Goal: Information Seeking & Learning: Learn about a topic

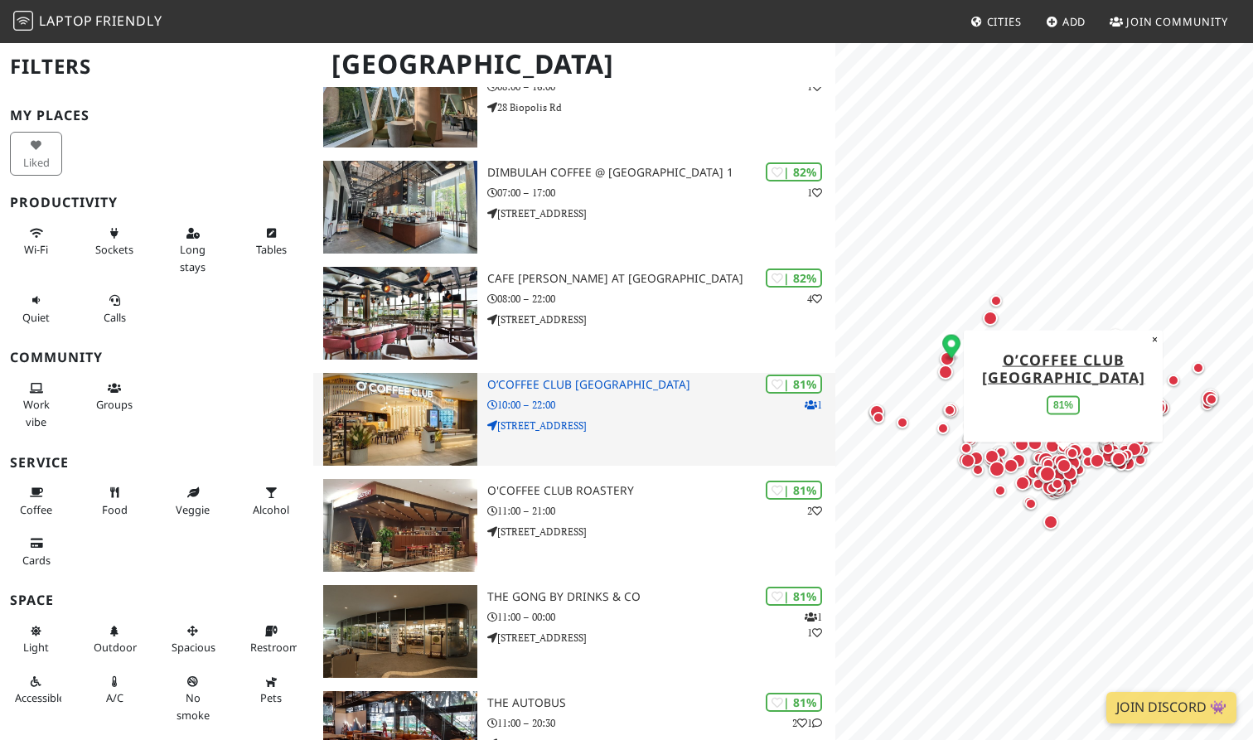
scroll to position [1376, 0]
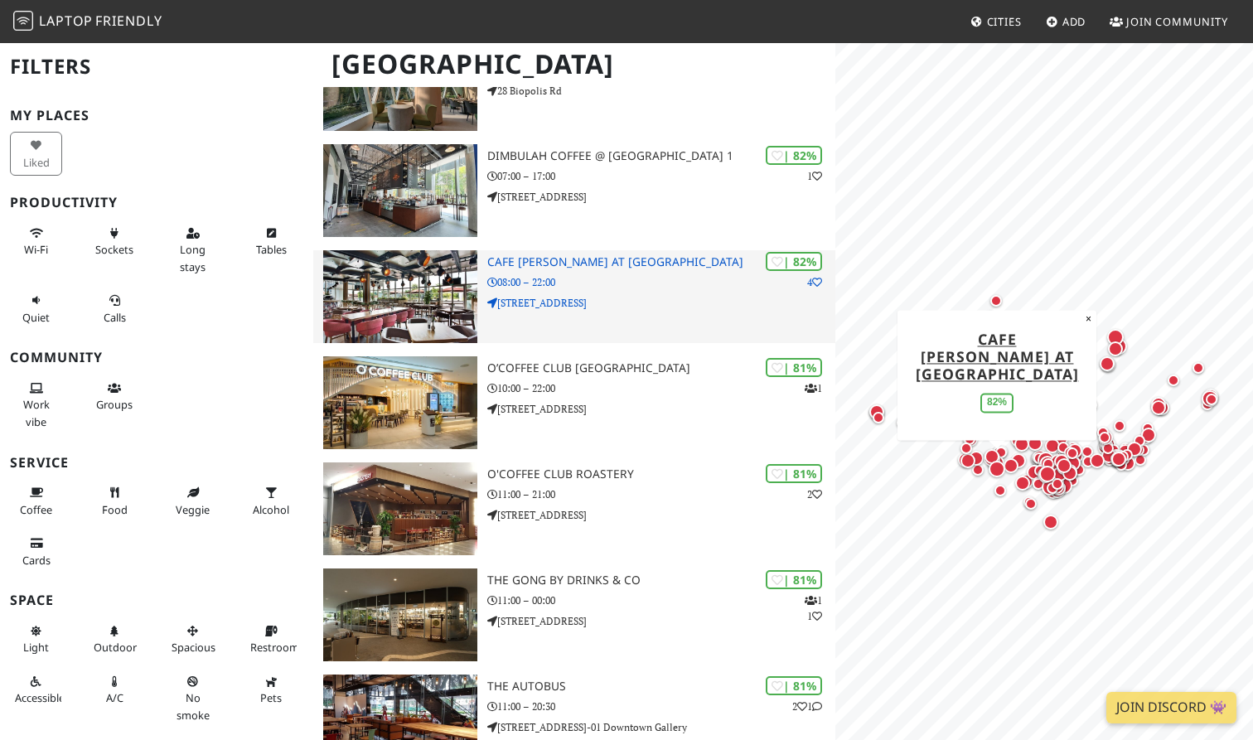
click at [627, 322] on div "| 82% 4 Cafe Melba at Mediapolis 08:00 – 22:00 1 Stars Ave" at bounding box center [661, 296] width 348 height 93
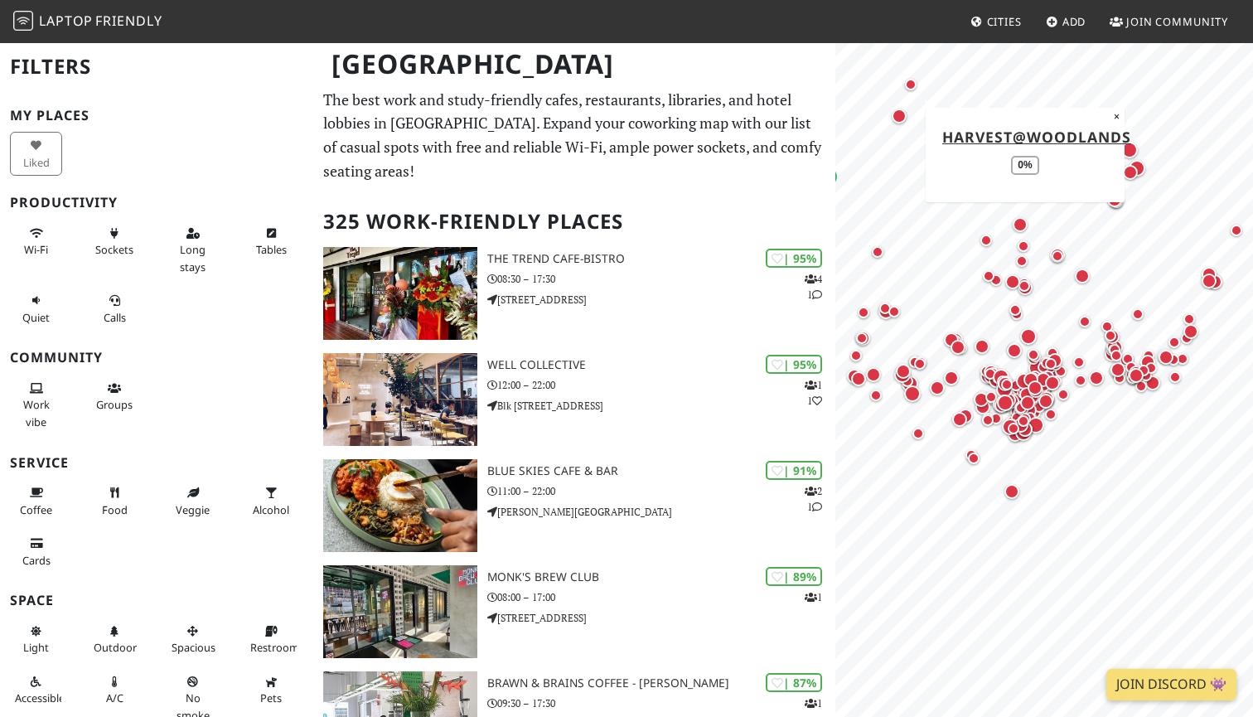
click at [909, 89] on div "Map marker" at bounding box center [911, 85] width 12 height 12
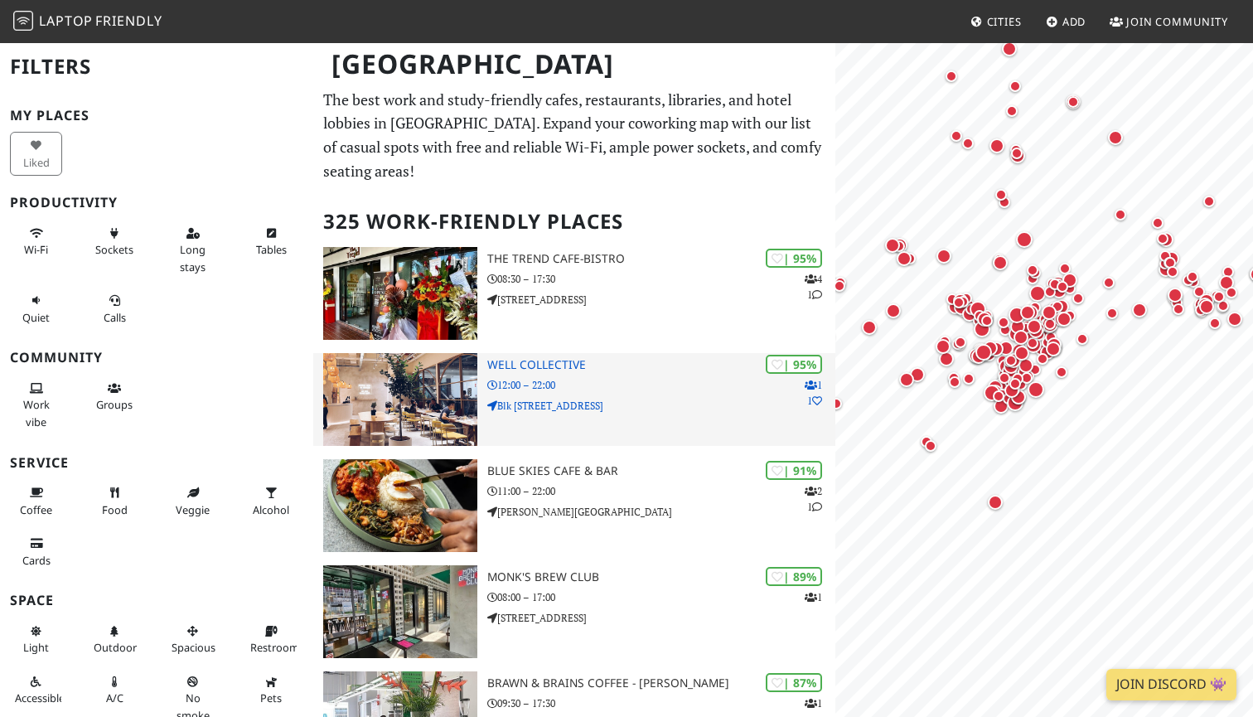
click at [652, 379] on p "12:00 – 22:00" at bounding box center [661, 385] width 348 height 16
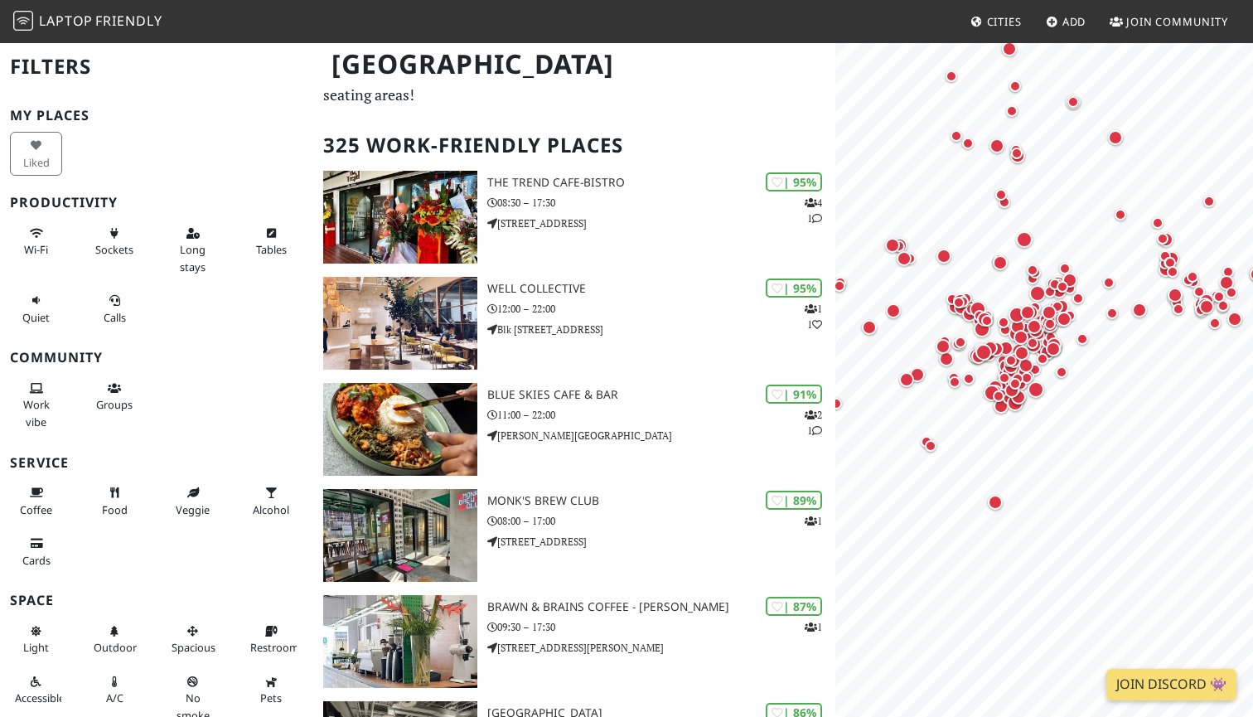
scroll to position [115, 0]
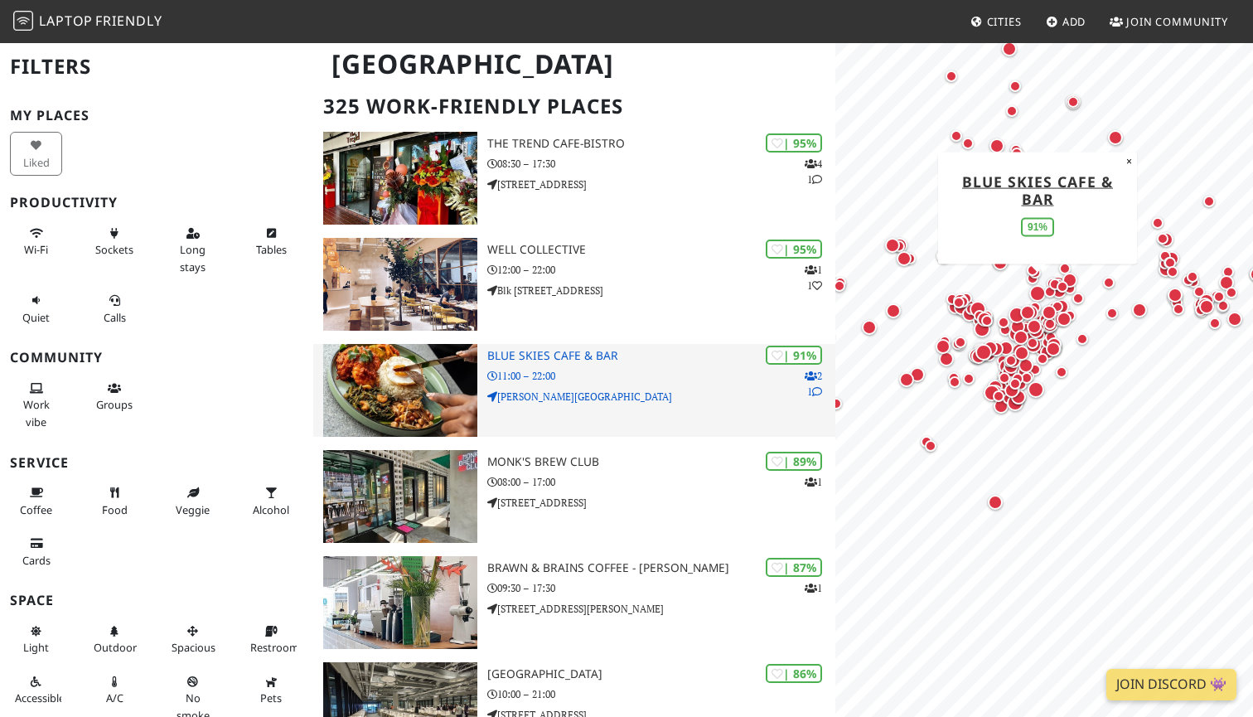
click at [647, 372] on p "11:00 – 22:00" at bounding box center [661, 376] width 348 height 16
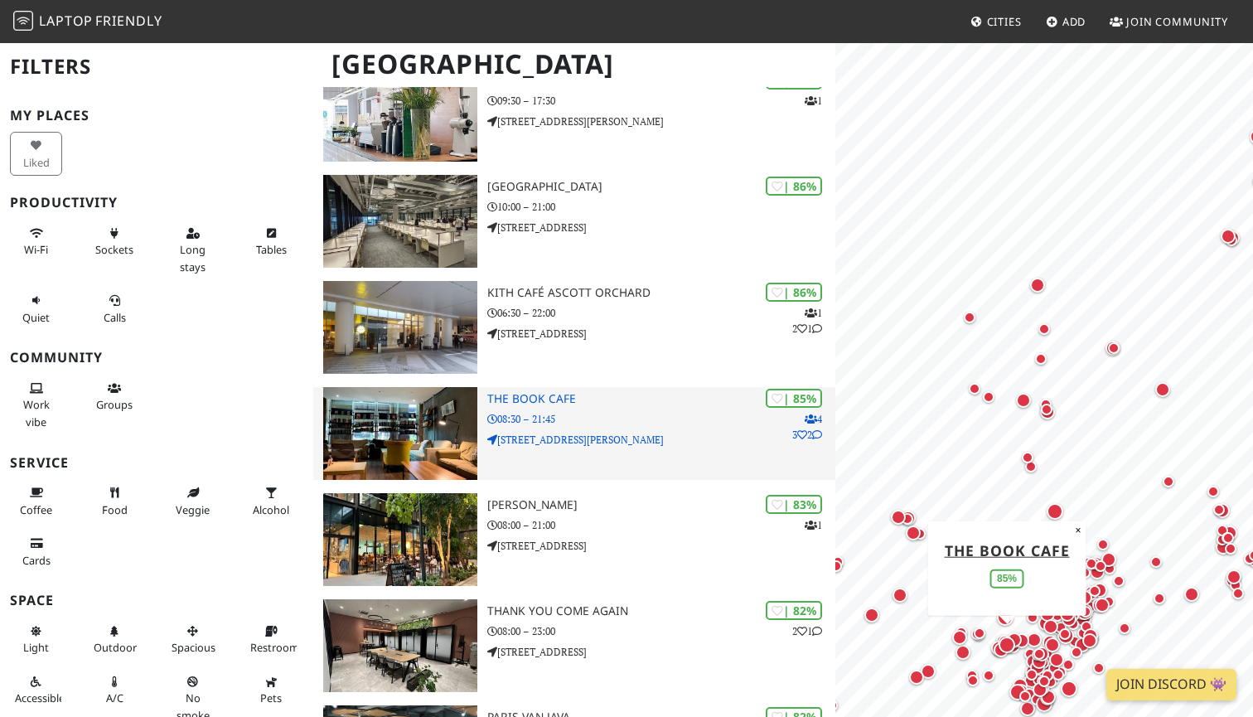
scroll to position [619, 0]
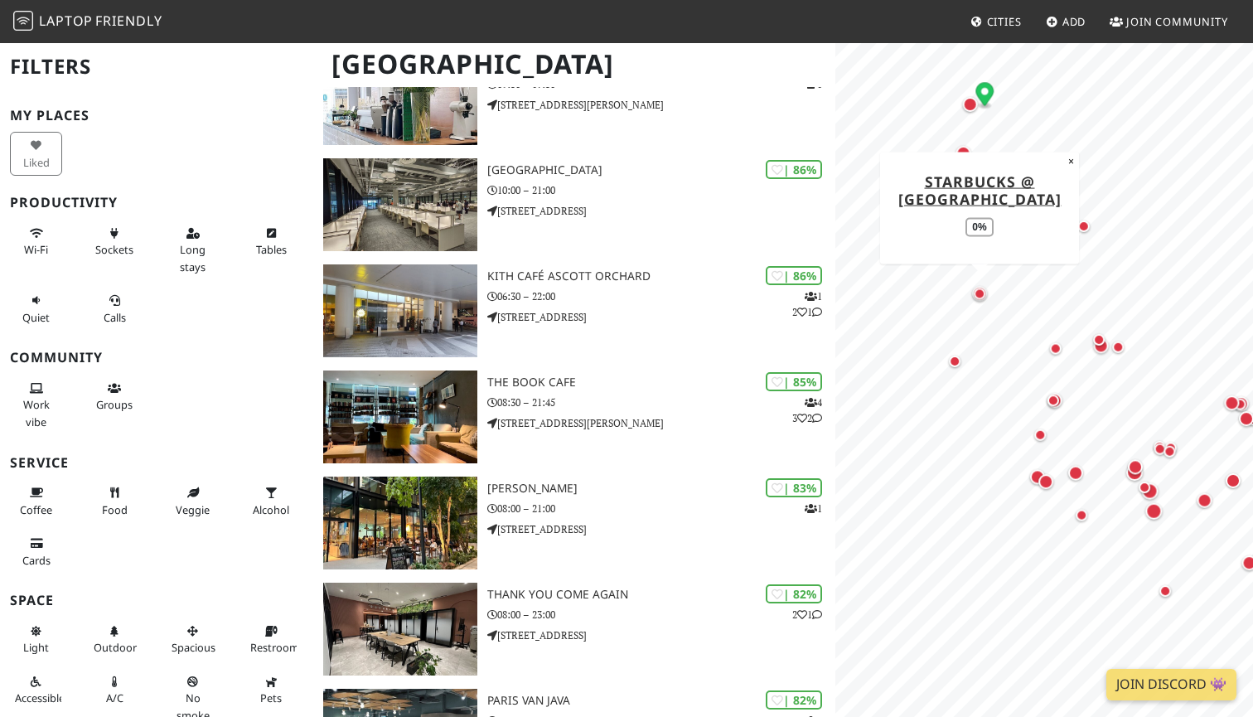
drag, startPoint x: 958, startPoint y: 240, endPoint x: 986, endPoint y: 299, distance: 65.2
click at [986, 299] on div "Map marker" at bounding box center [980, 293] width 20 height 20
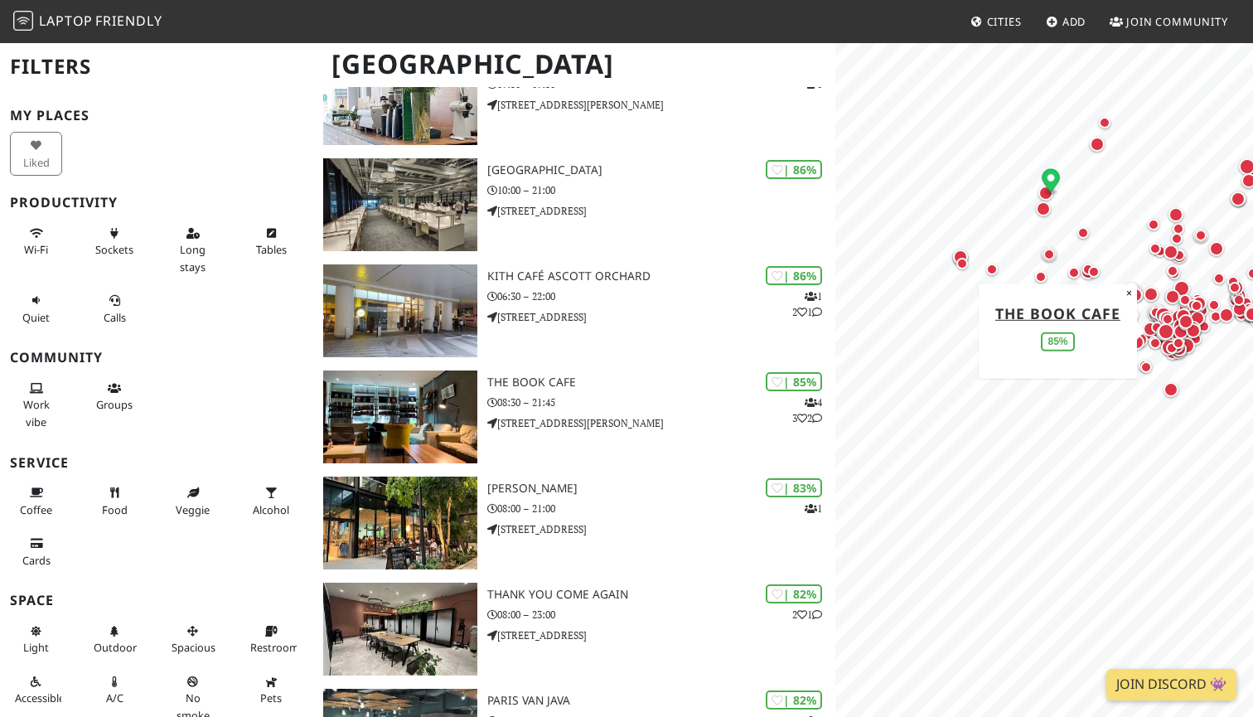
click at [1169, 338] on div "Map marker" at bounding box center [1166, 331] width 17 height 17
click at [148, 10] on link "Laptop Friendly" at bounding box center [87, 21] width 149 height 29
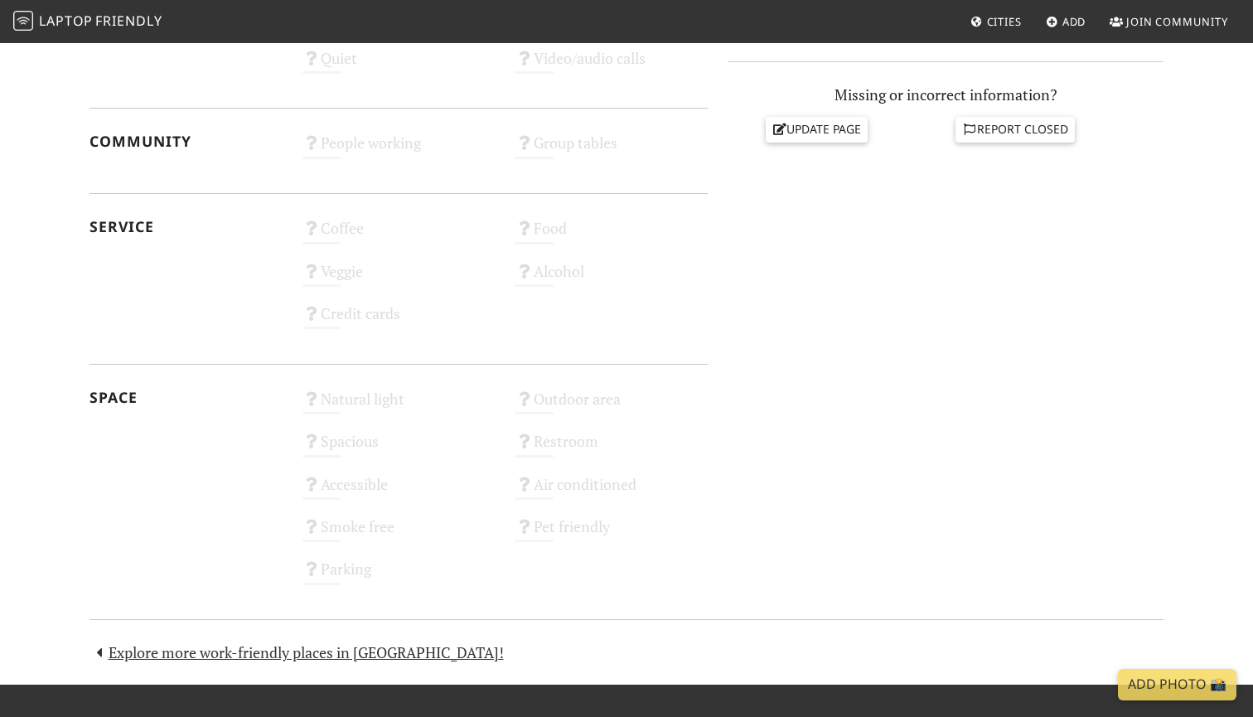
scroll to position [763, 0]
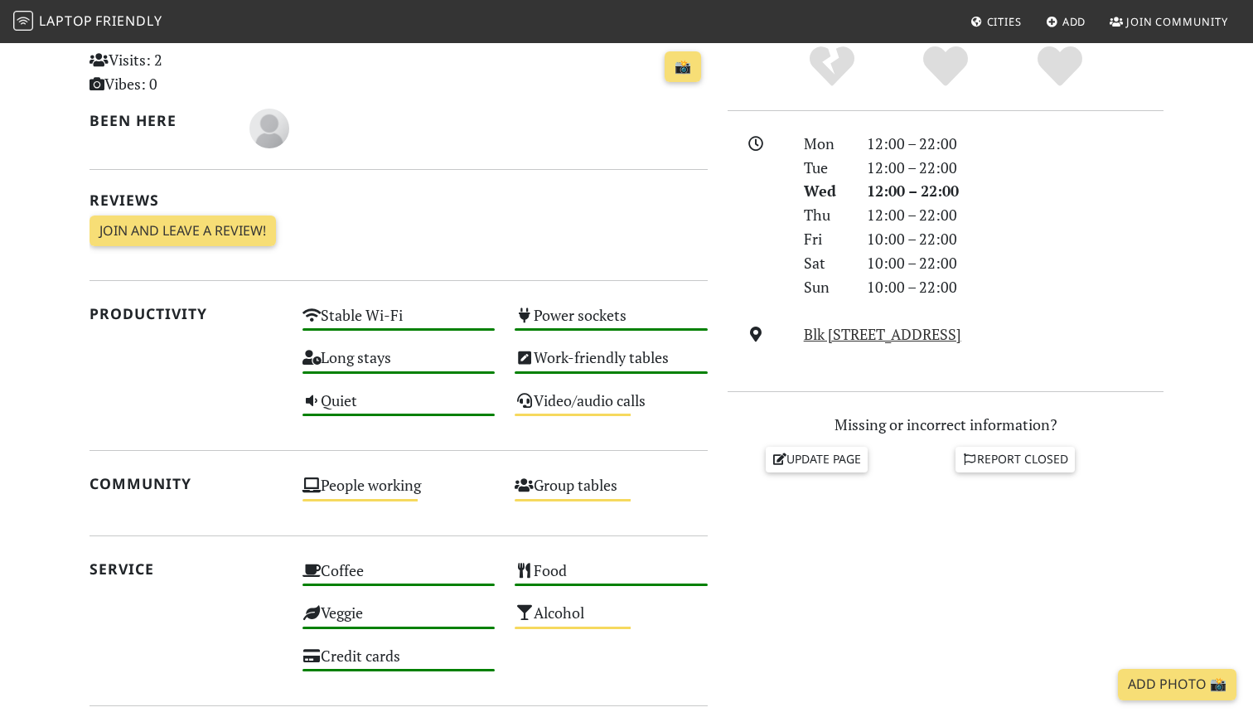
scroll to position [290, 0]
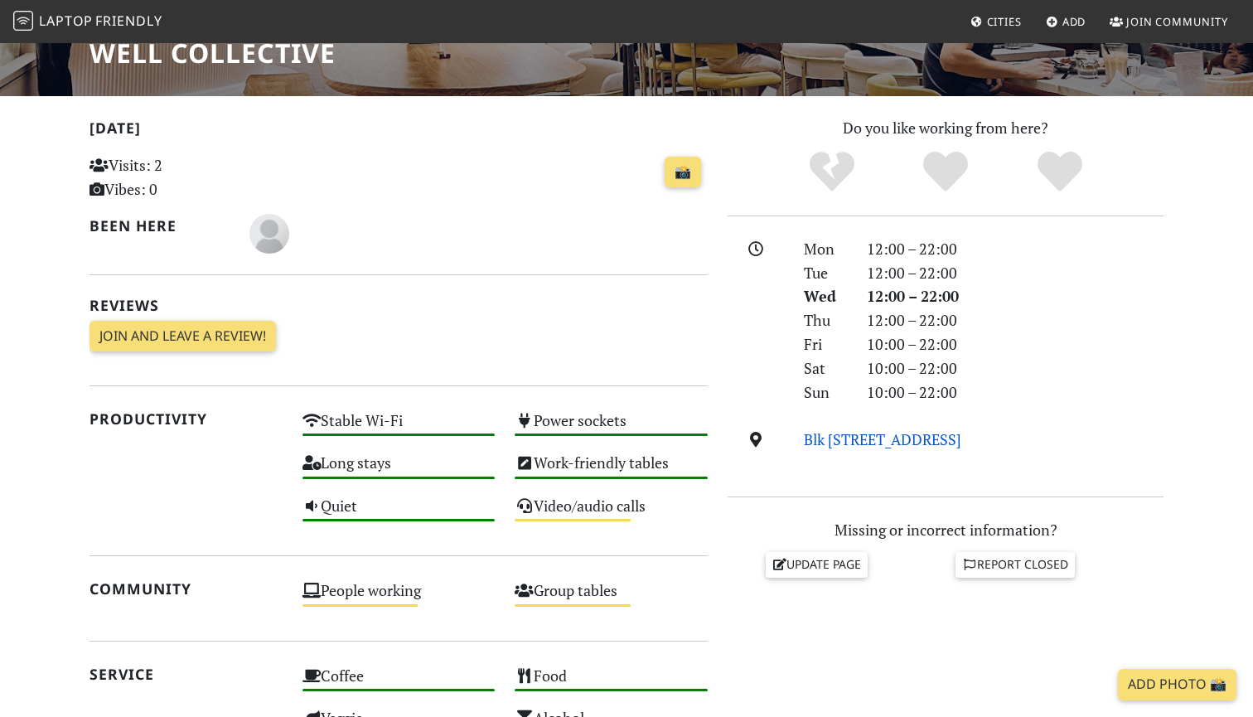
click at [892, 449] on link "Blk 418 Northshore Drive 02-11/12, 418 Northshore Dr, 820418, Singapore" at bounding box center [882, 439] width 157 height 20
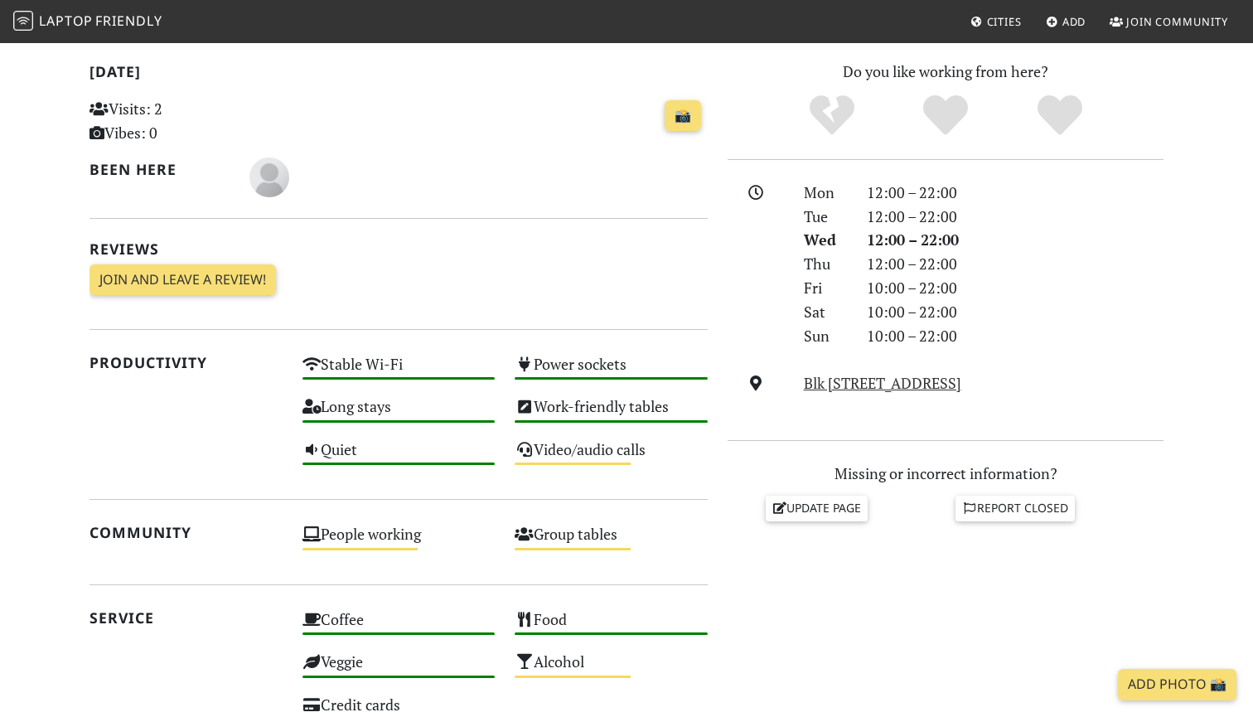
scroll to position [430, 0]
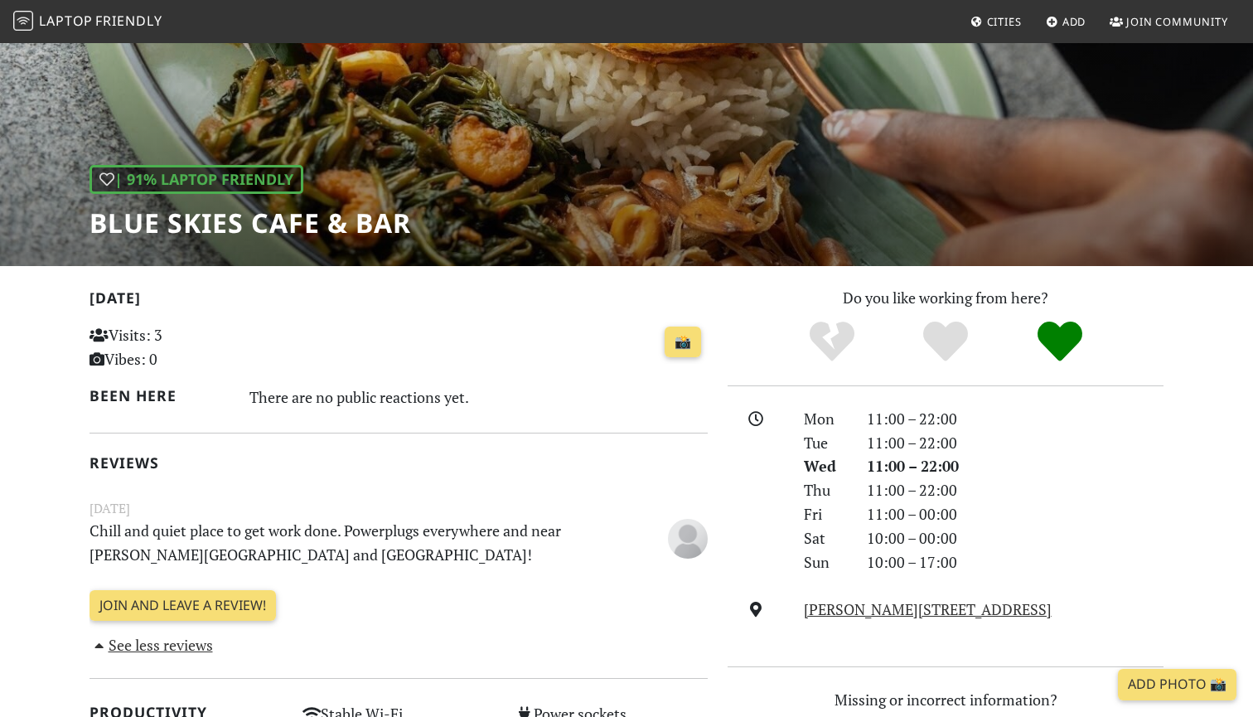
scroll to position [111, 0]
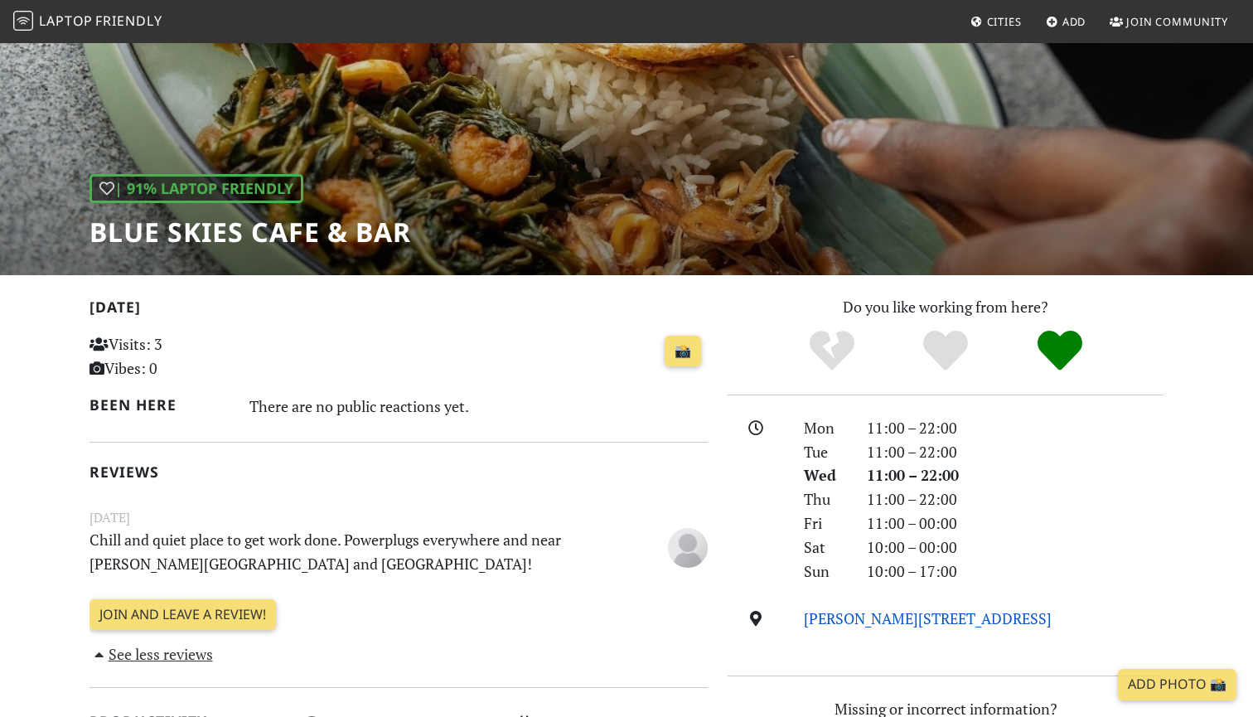
click at [812, 616] on link "Rowell Road, 207994, Singapore" at bounding box center [928, 618] width 248 height 20
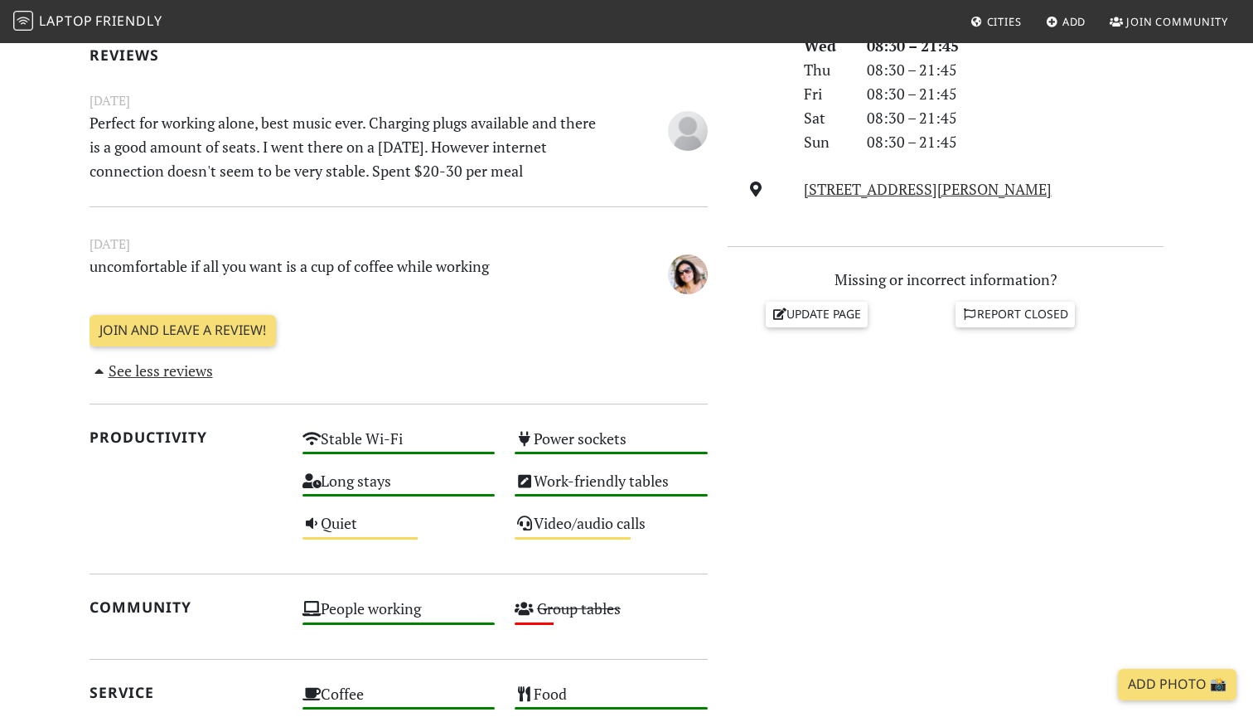
scroll to position [529, 0]
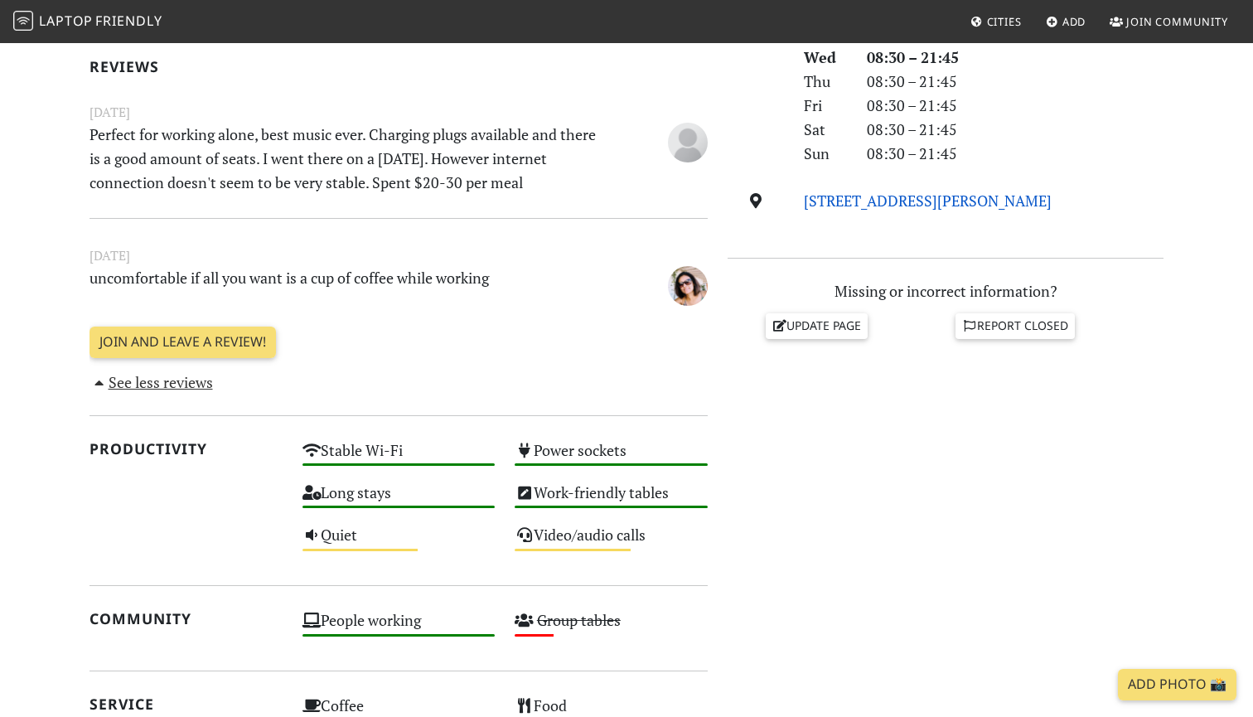
click at [893, 193] on link "[STREET_ADDRESS][PERSON_NAME]" at bounding box center [928, 201] width 248 height 20
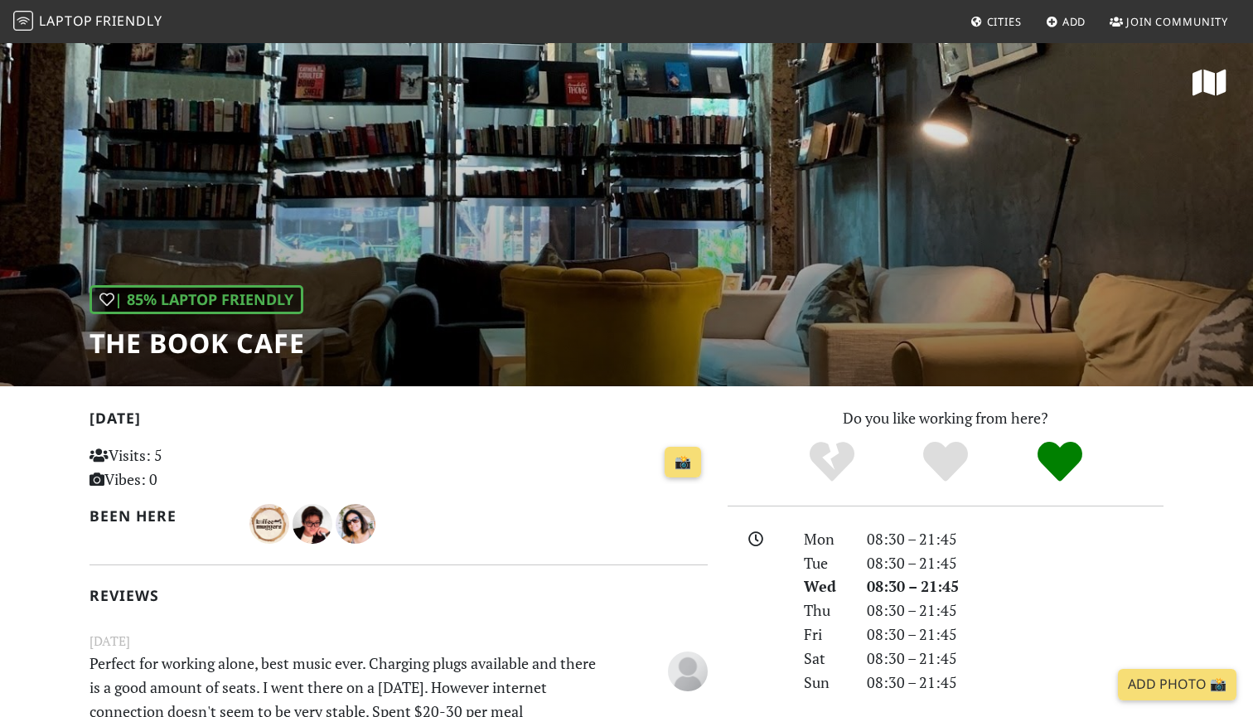
scroll to position [0, 0]
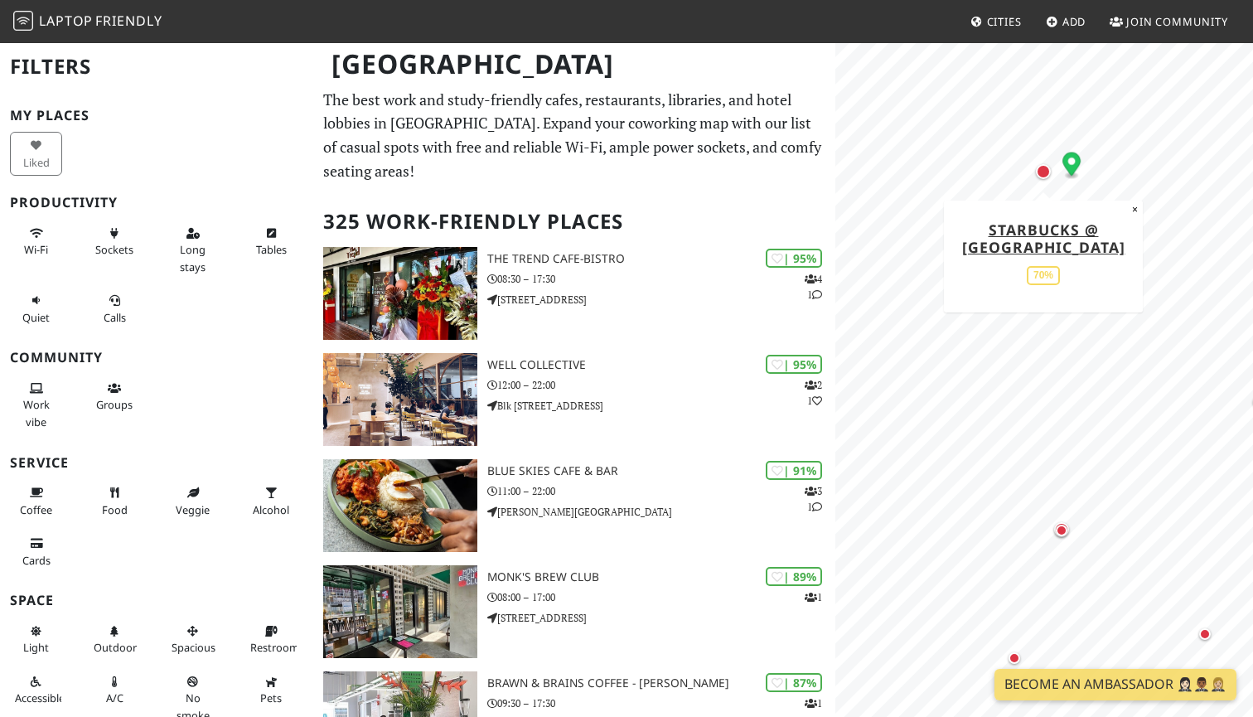
click at [1040, 174] on div "Map marker" at bounding box center [1043, 171] width 15 height 15
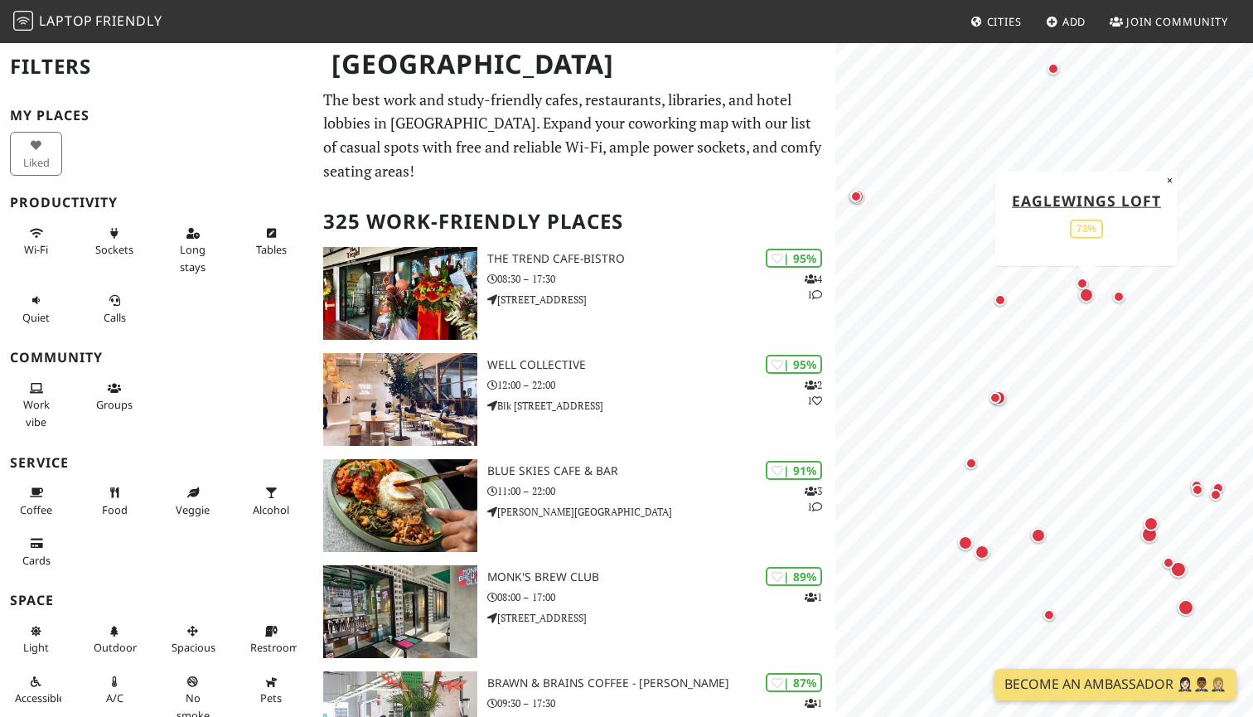
click at [1087, 297] on div "Map marker" at bounding box center [1086, 295] width 15 height 15
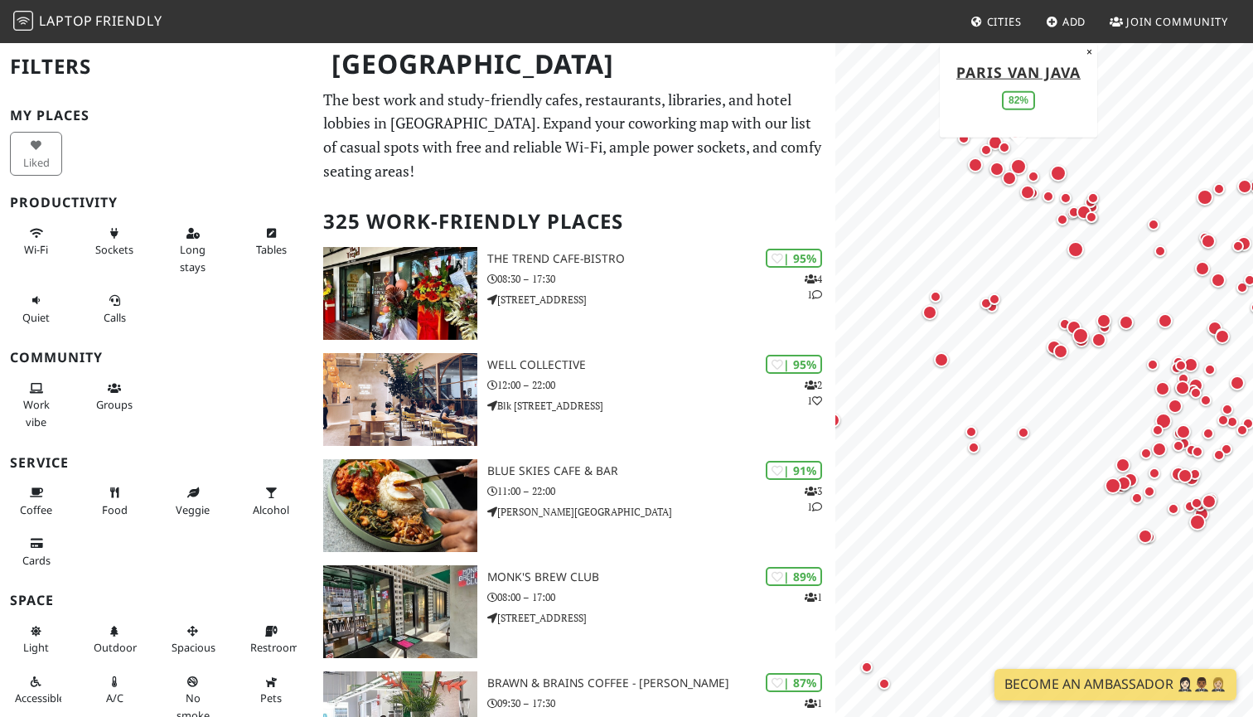
click at [1023, 169] on div "Map marker" at bounding box center [1018, 166] width 17 height 17
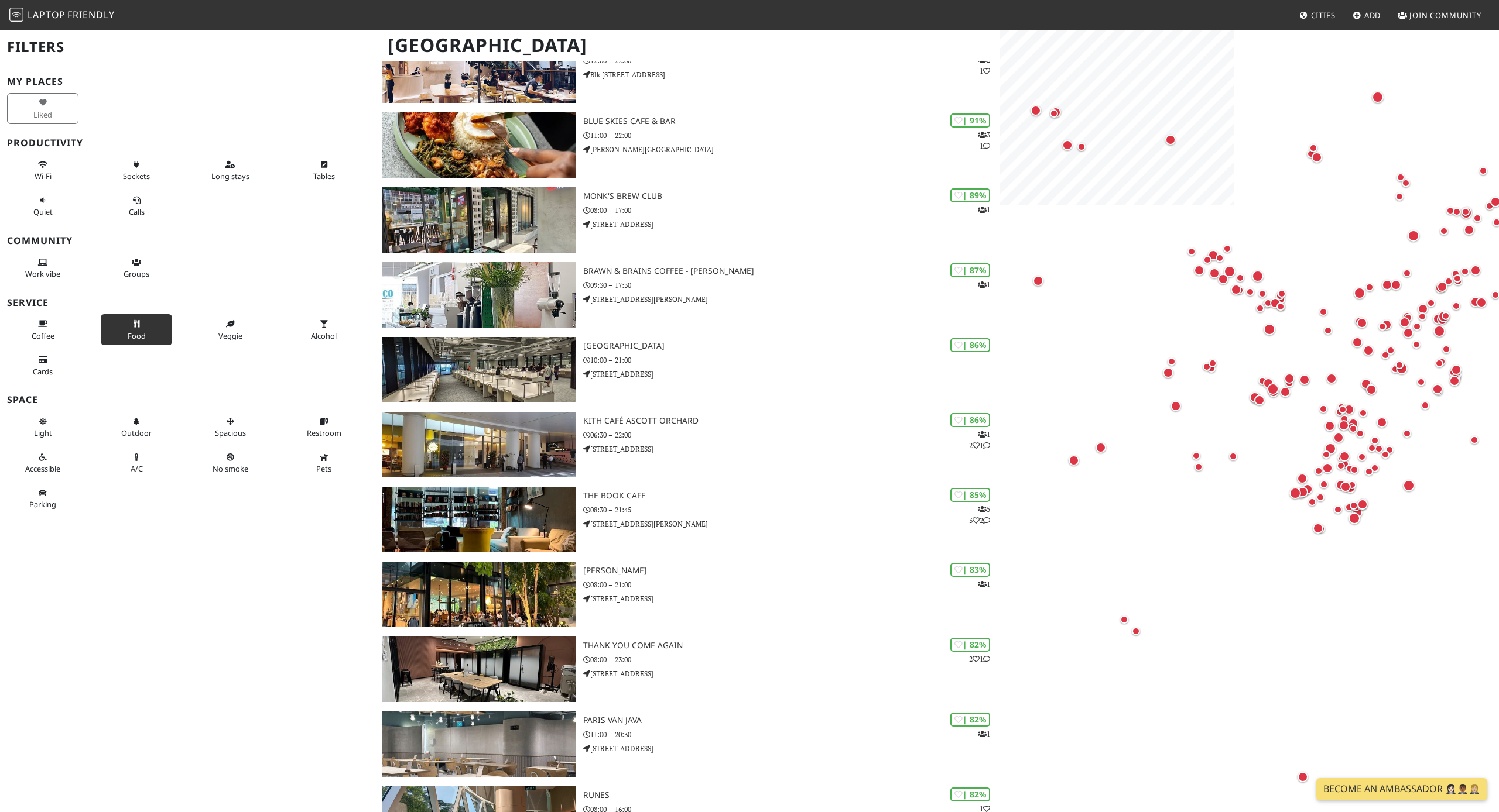
click at [153, 322] on button "Food" at bounding box center [136, 330] width 71 height 31
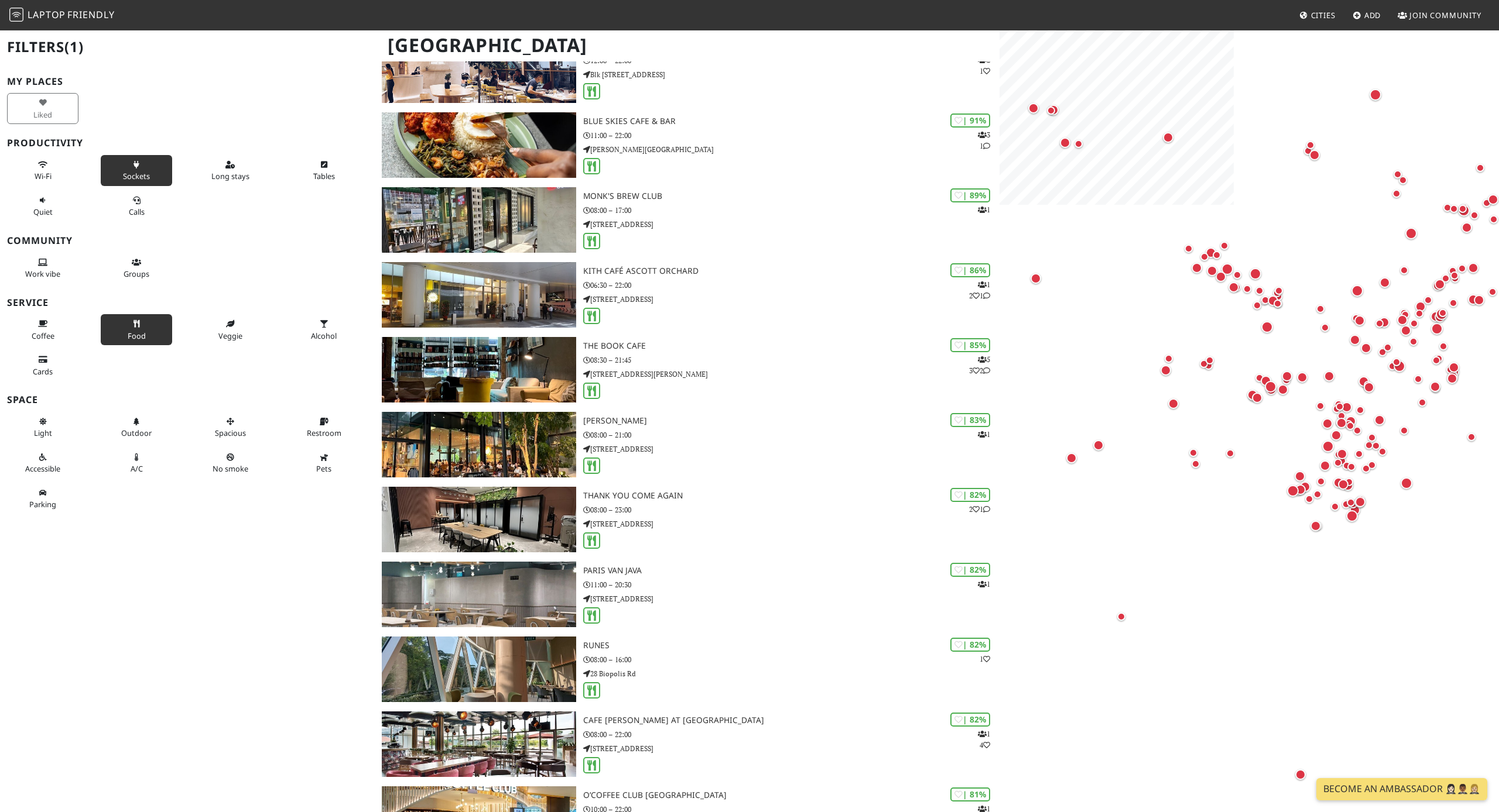
click at [141, 162] on icon at bounding box center [136, 165] width 9 height 8
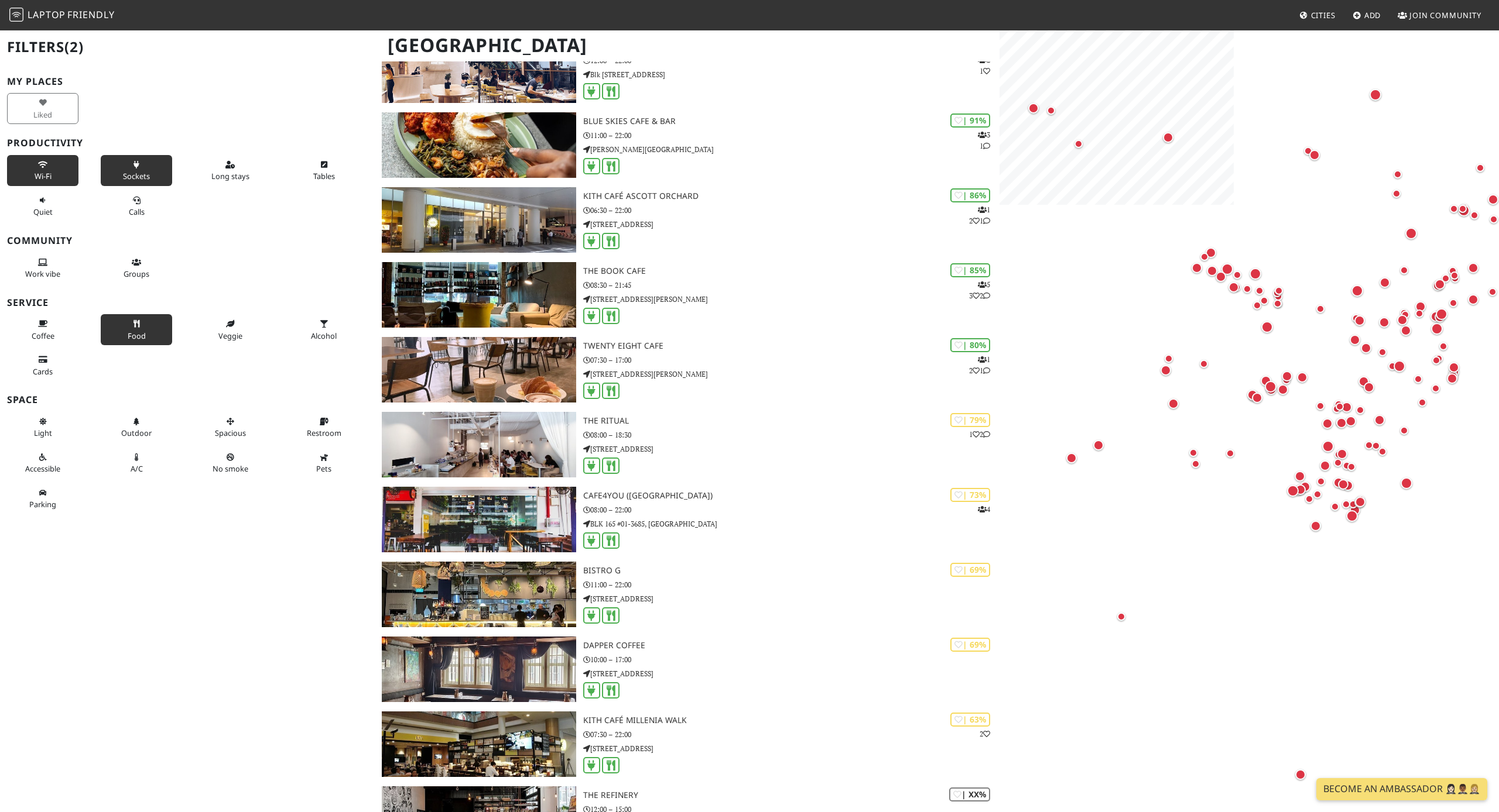
click at [54, 178] on button "Wi-Fi" at bounding box center [42, 171] width 71 height 31
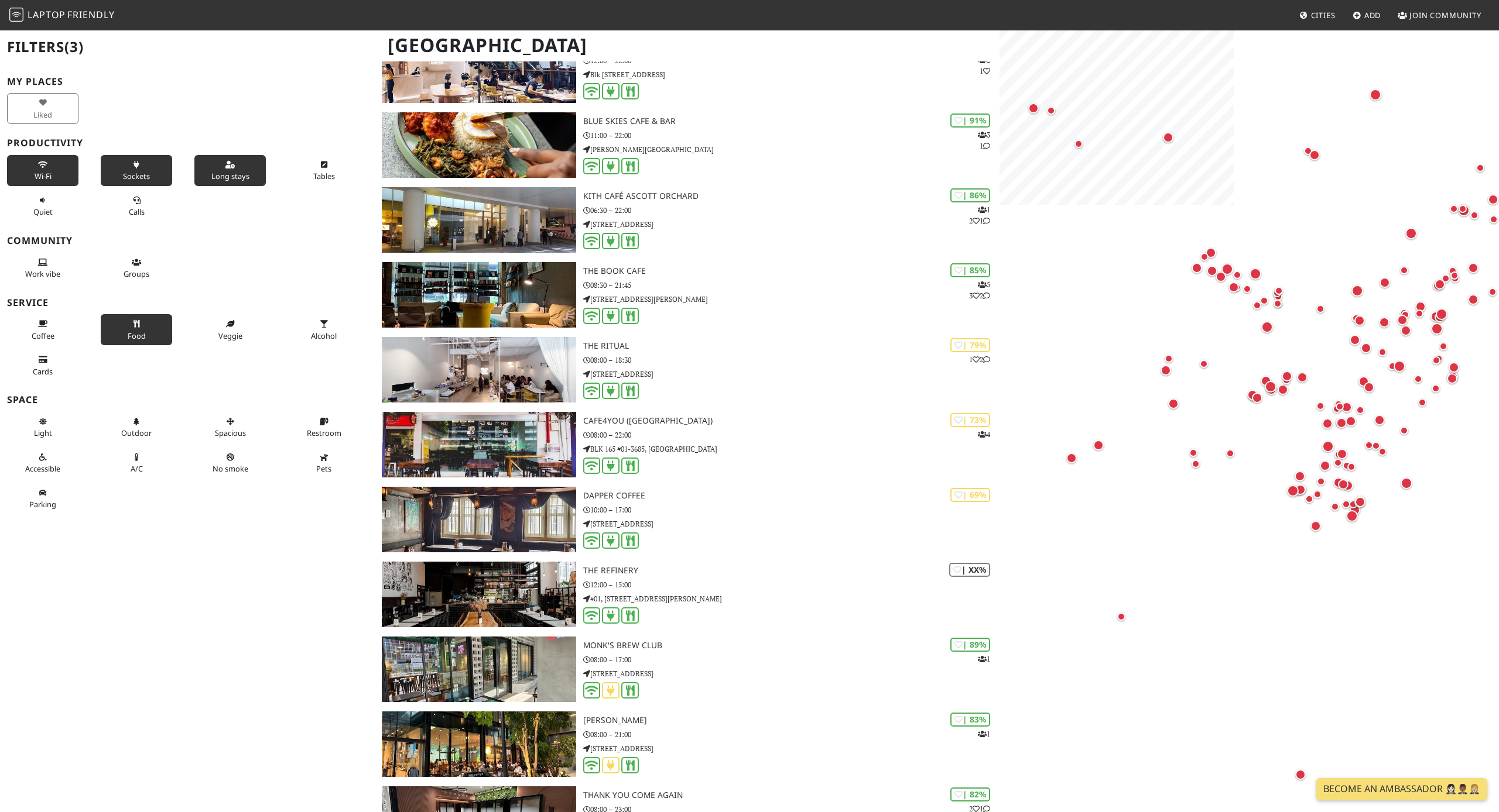
click at [223, 177] on span "Long stays" at bounding box center [230, 176] width 38 height 11
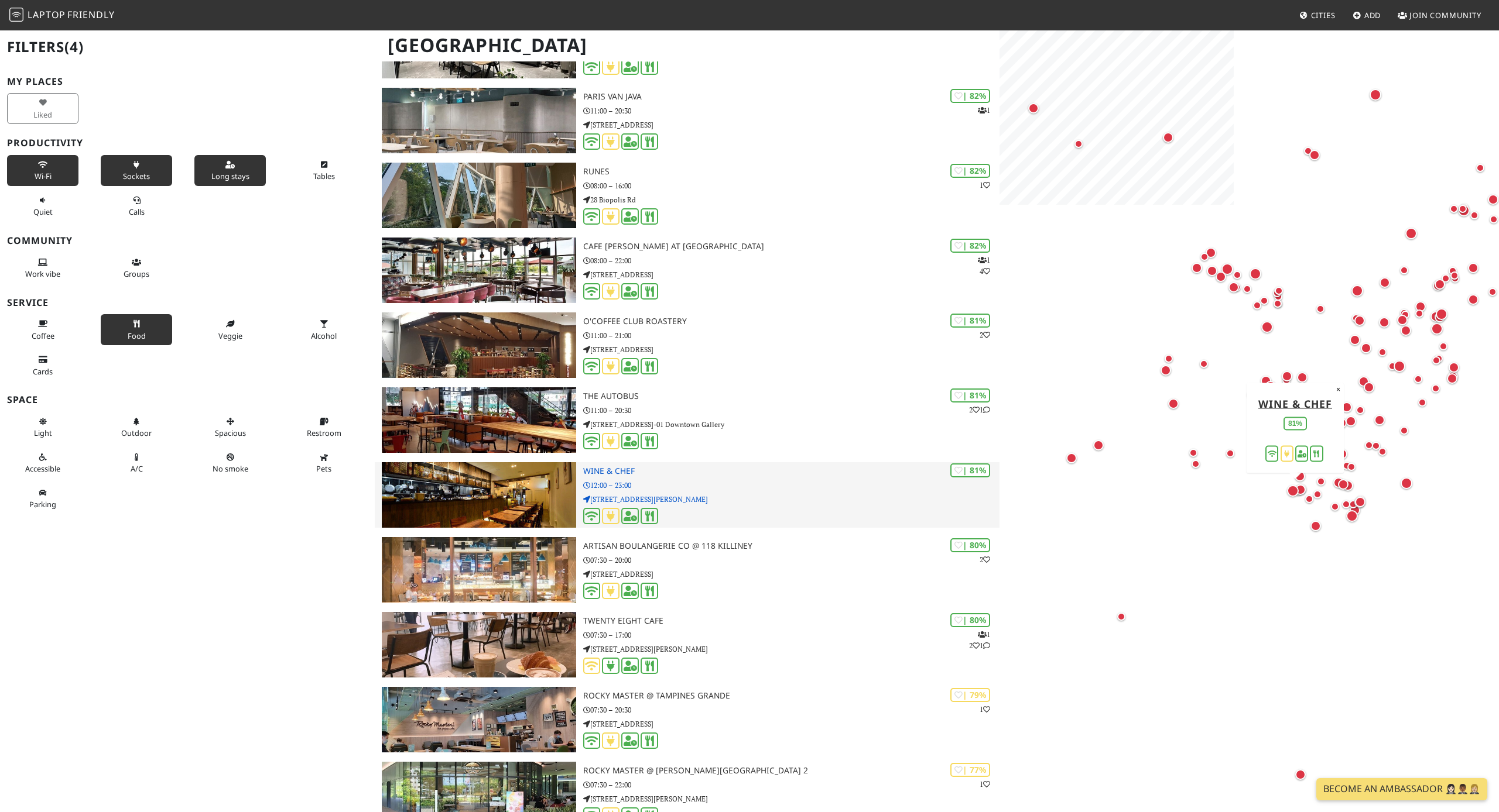
scroll to position [832, 0]
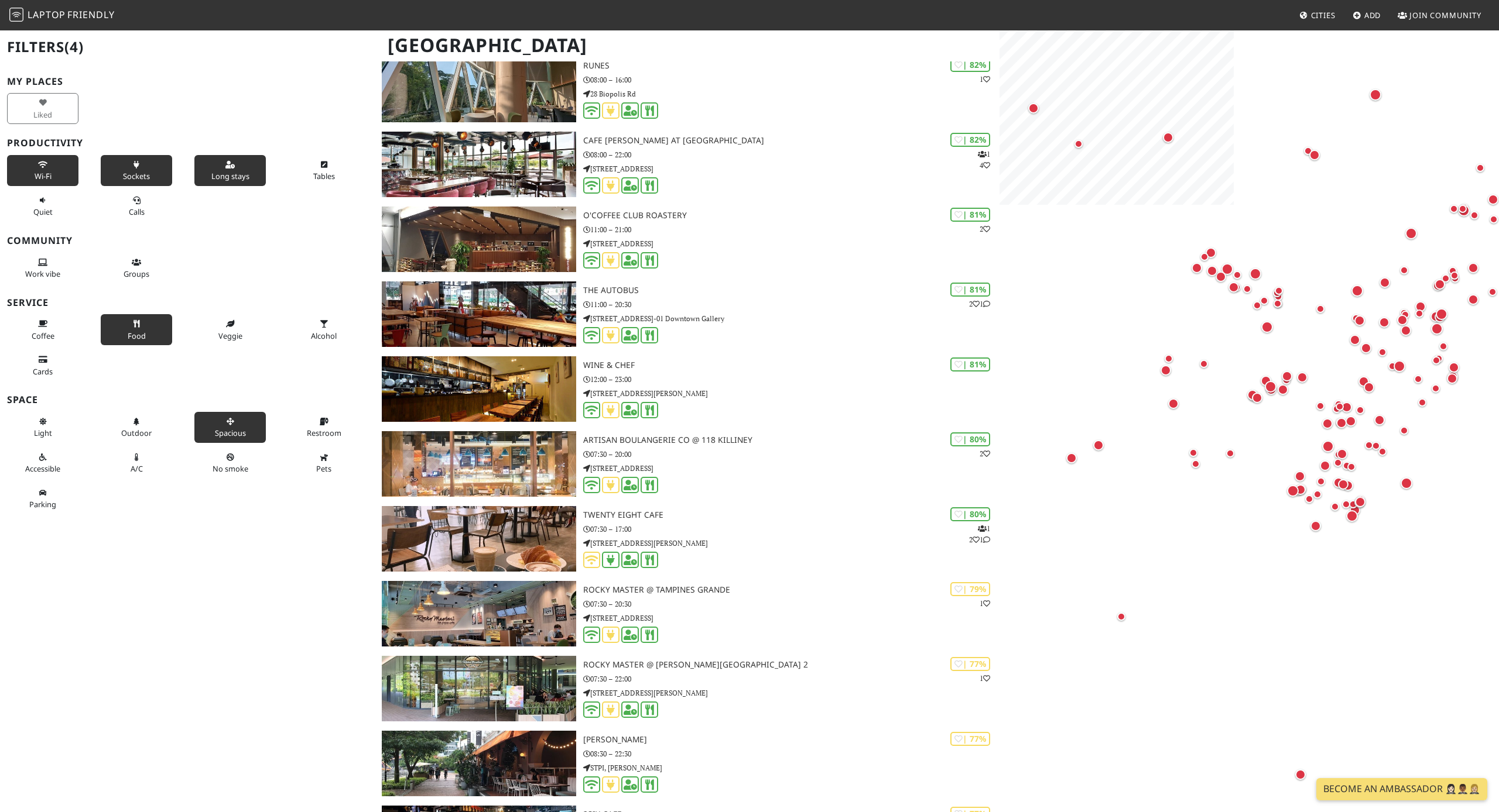
click at [245, 432] on span "Spacious" at bounding box center [230, 433] width 31 height 11
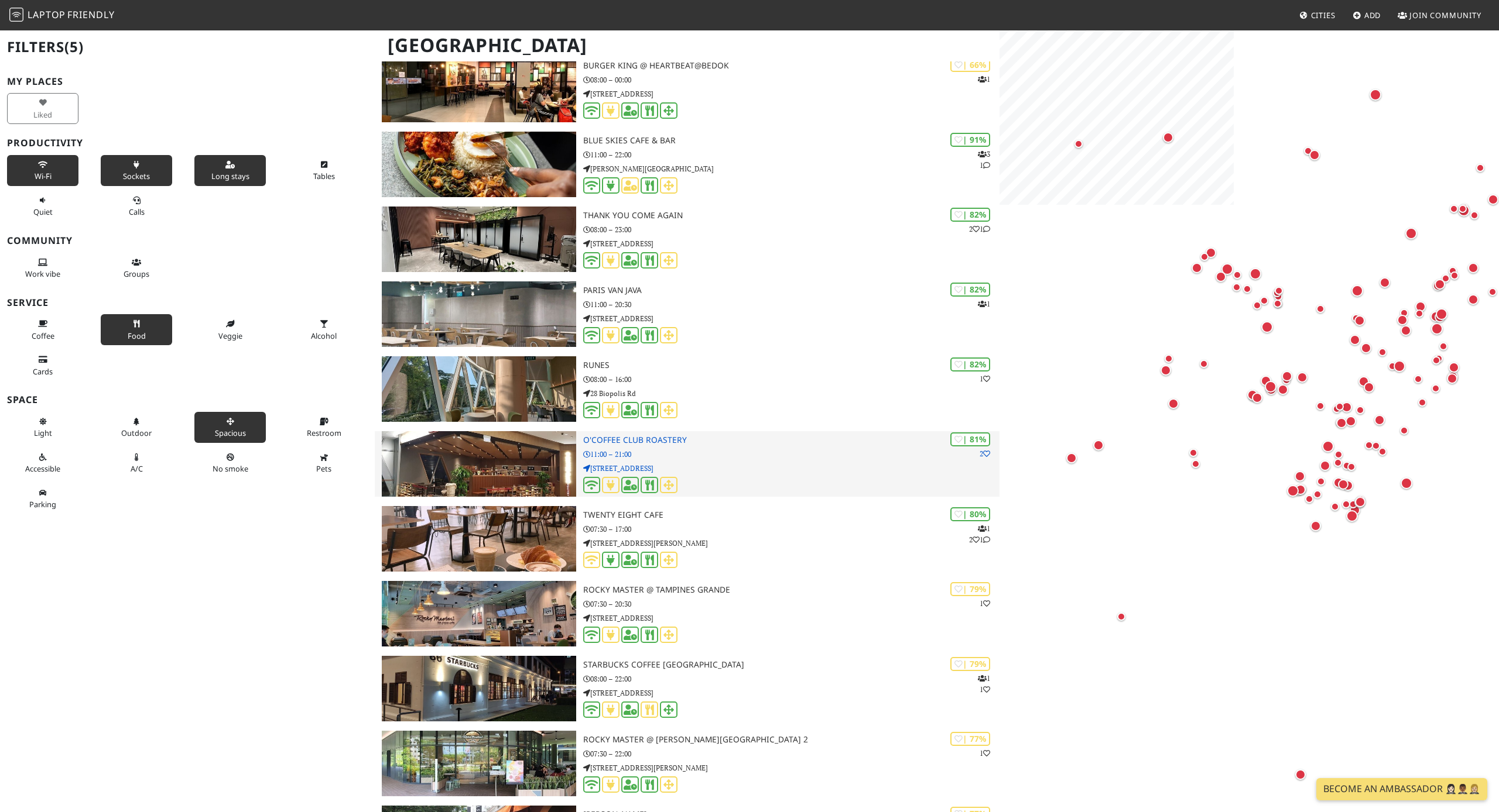
scroll to position [0, 0]
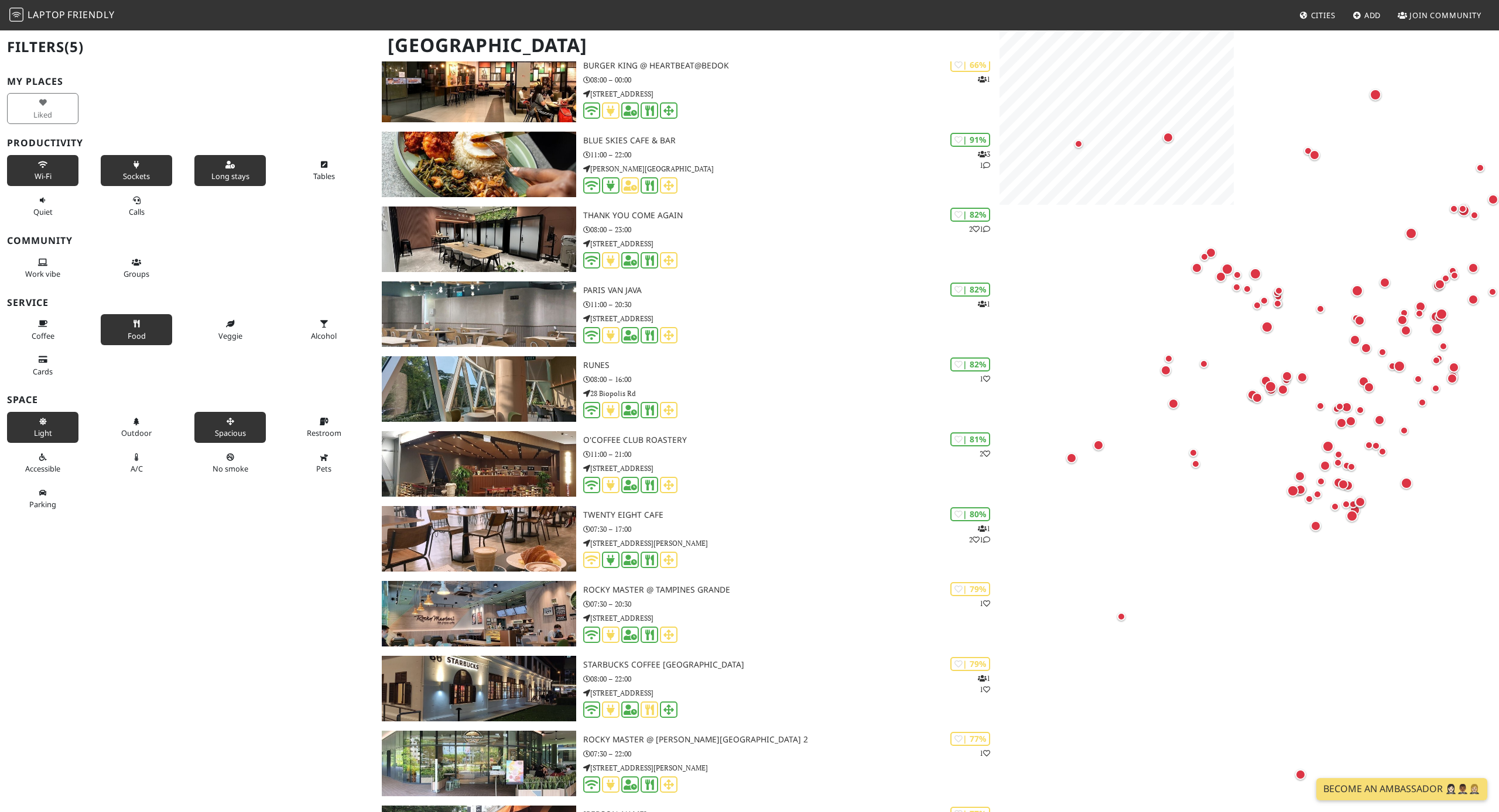
click at [33, 418] on button "Light" at bounding box center [42, 427] width 71 height 31
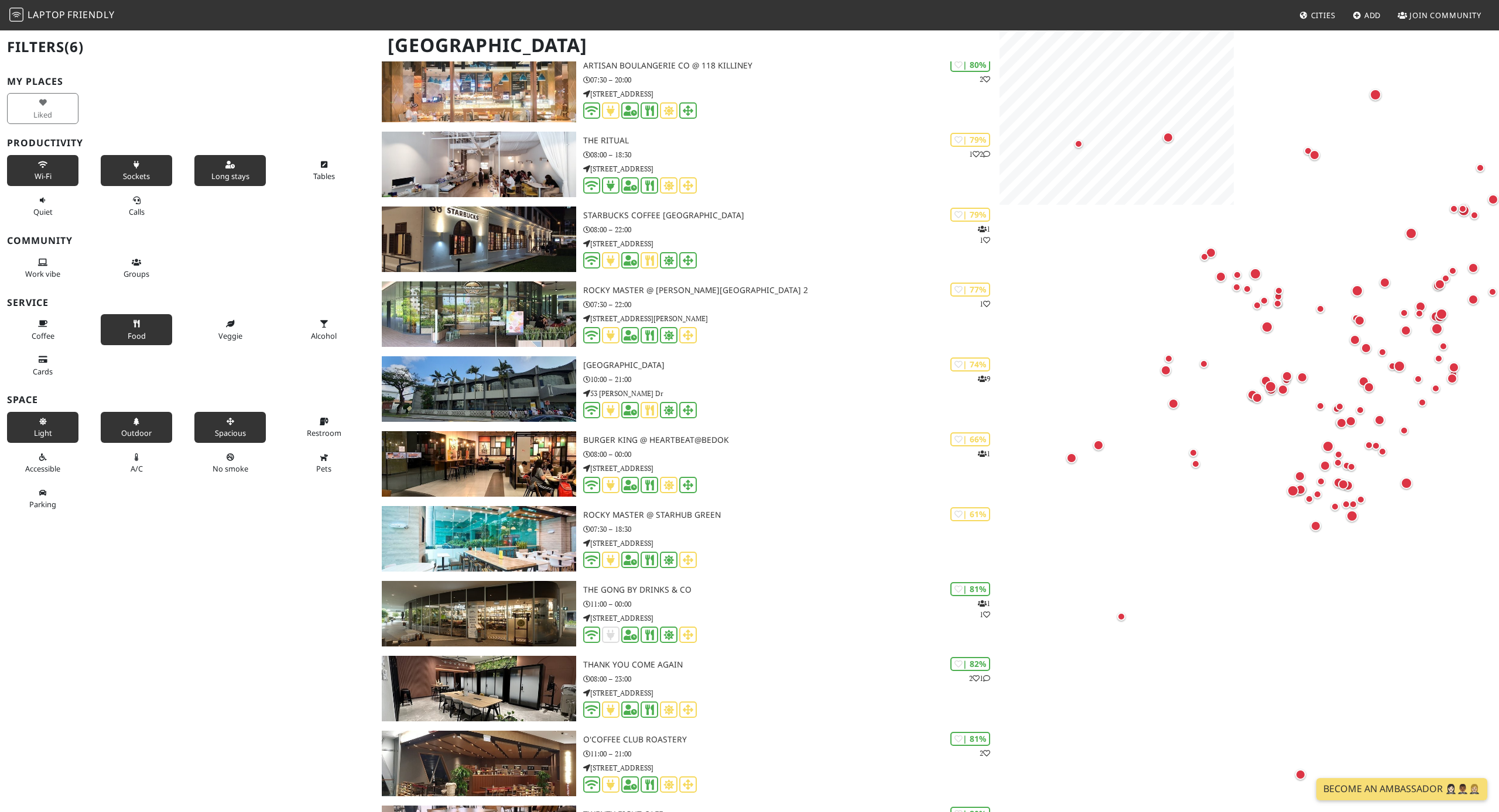
click at [143, 417] on button "Outdoor" at bounding box center [136, 427] width 71 height 31
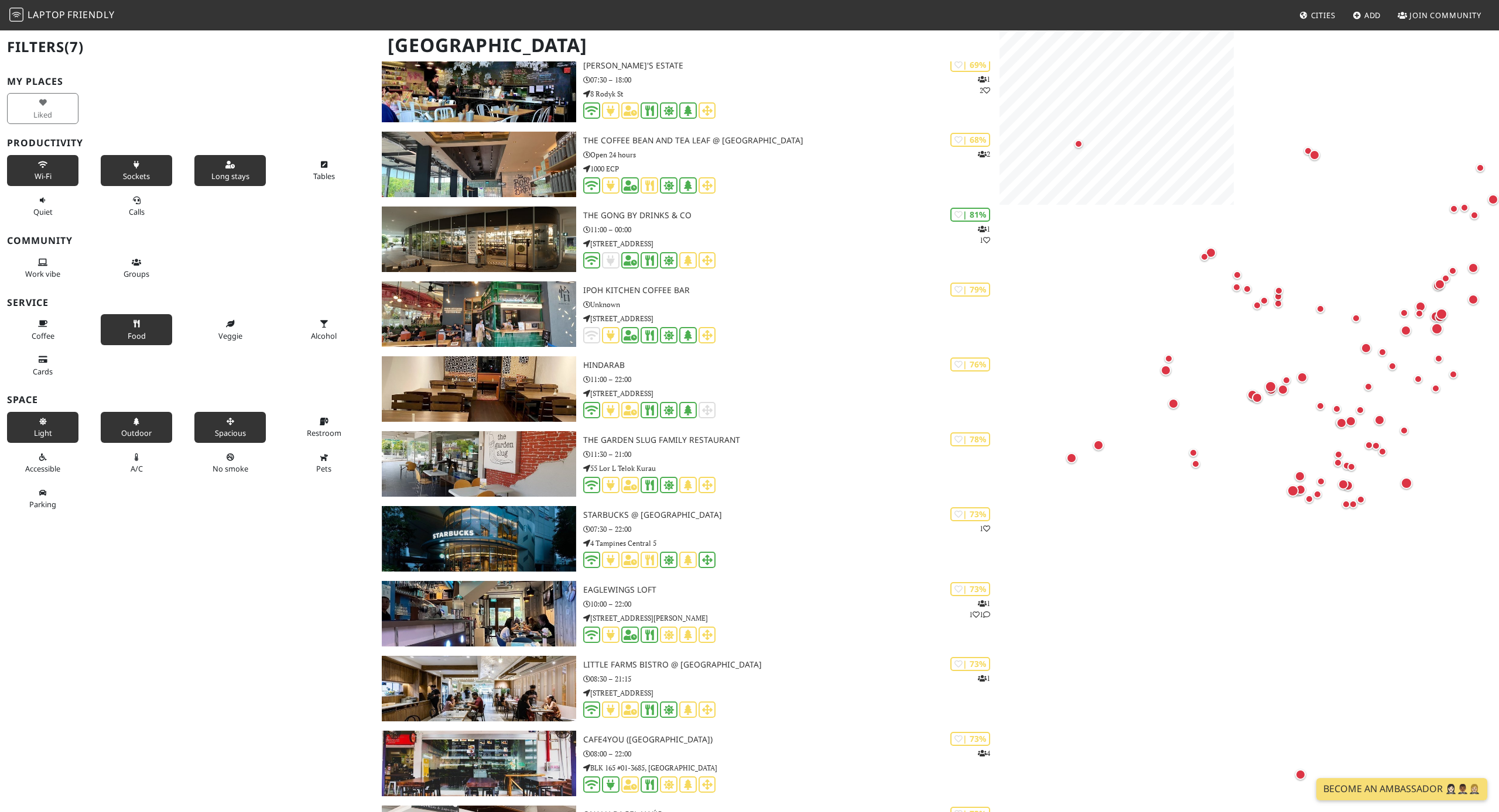
click at [143, 417] on button "Outdoor" at bounding box center [136, 427] width 71 height 31
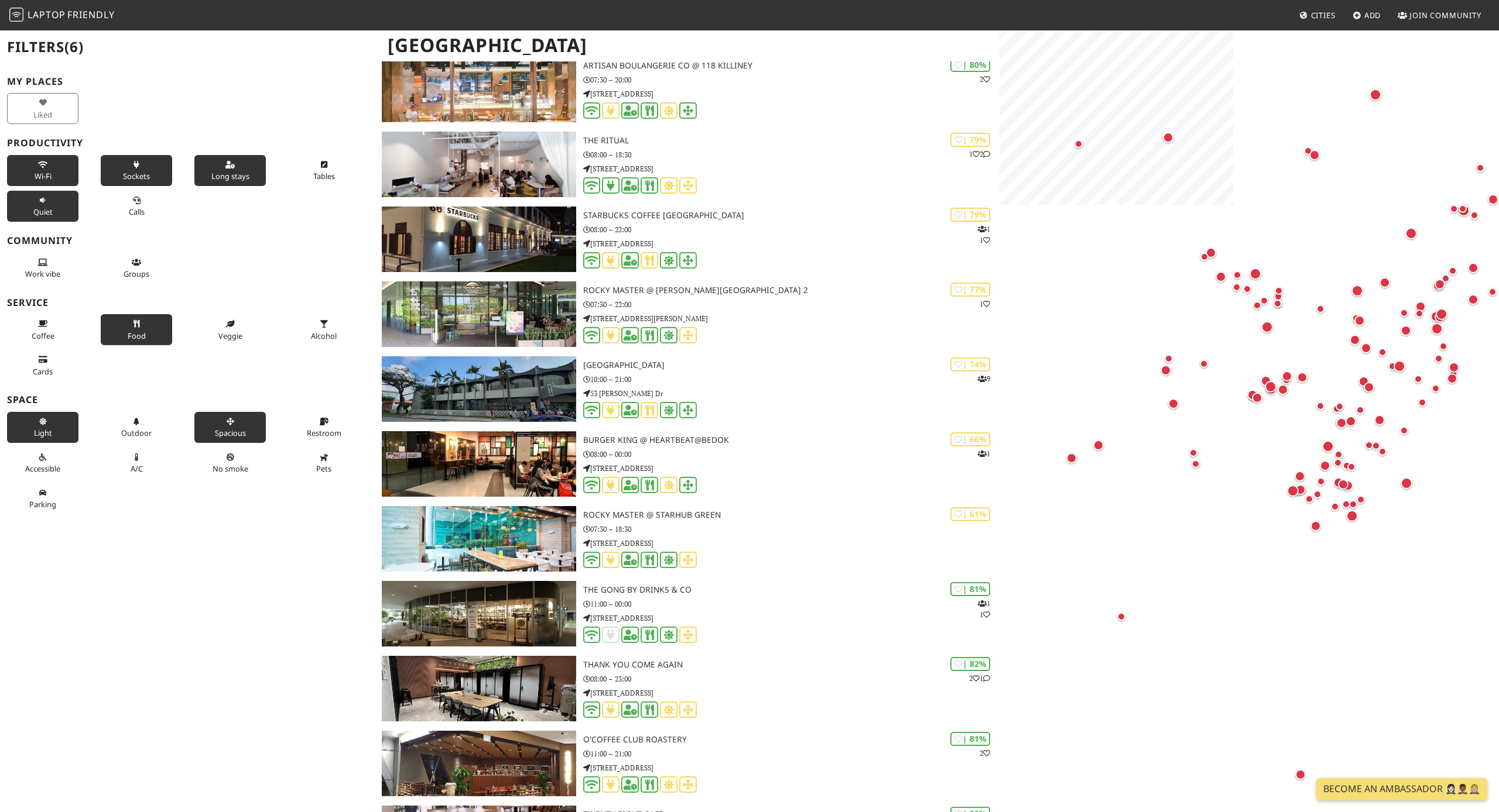
click at [52, 217] on button "Quiet" at bounding box center [42, 206] width 71 height 31
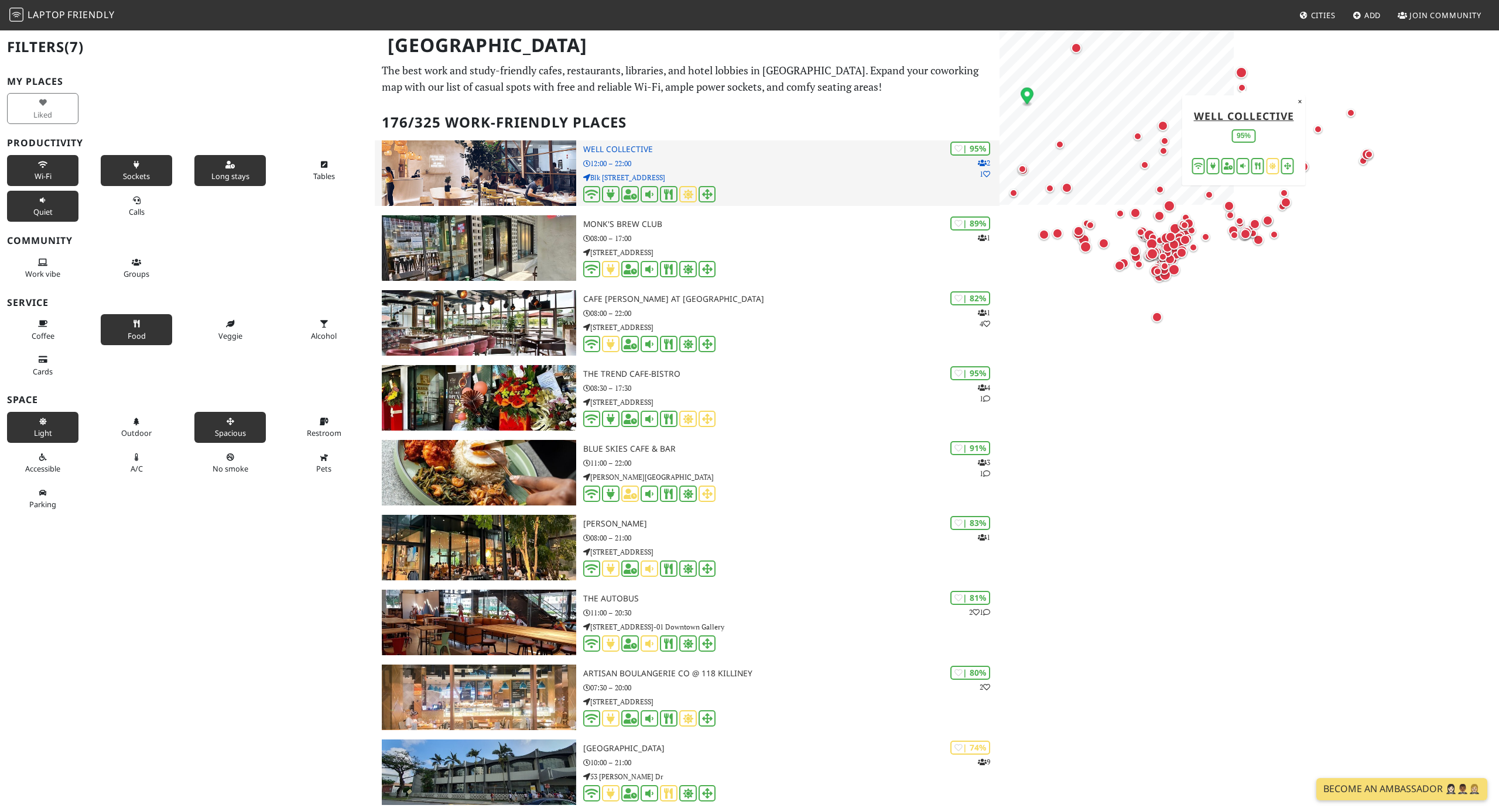
click at [716, 186] on div at bounding box center [791, 196] width 416 height 18
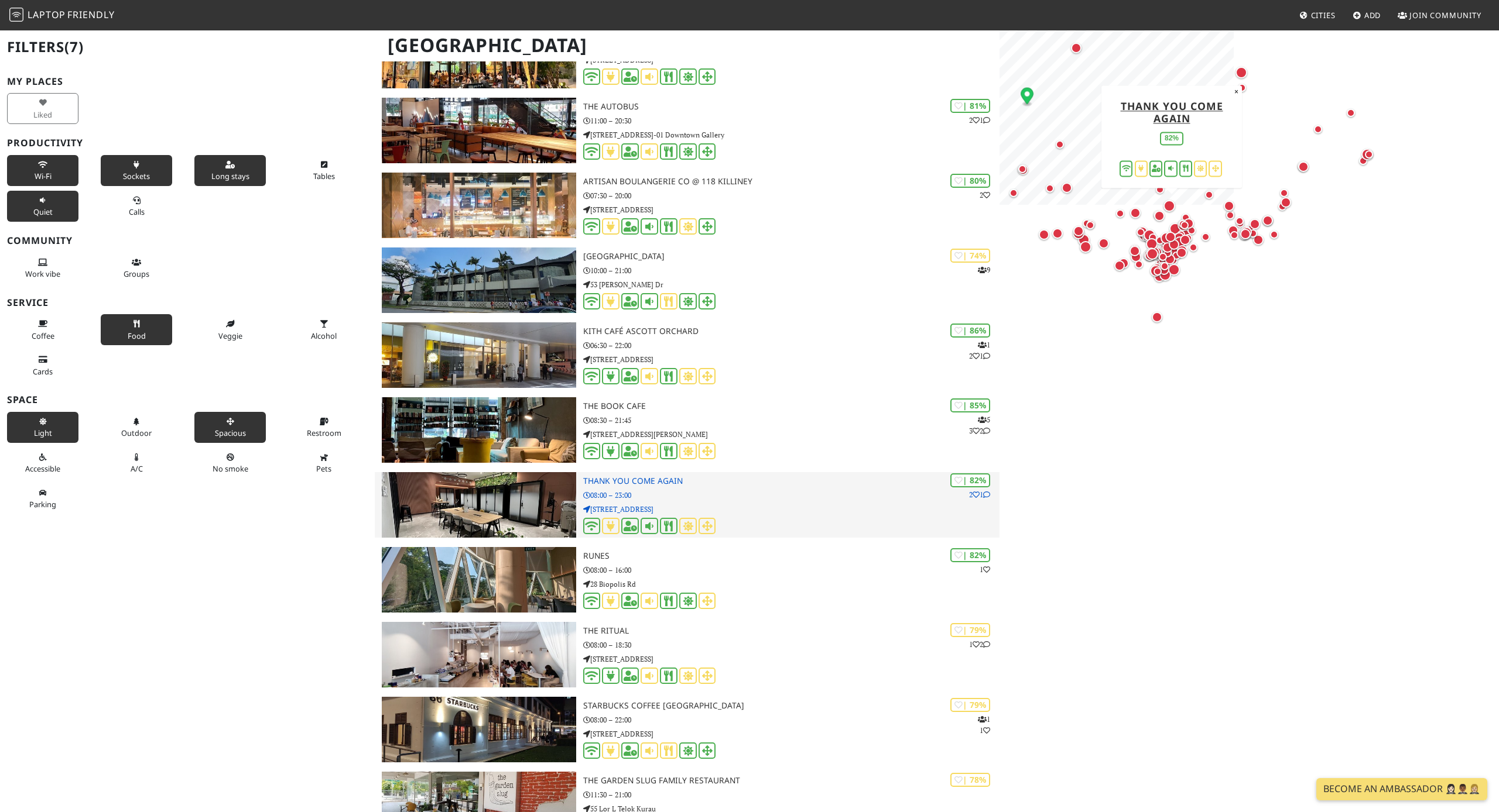
scroll to position [491, 0]
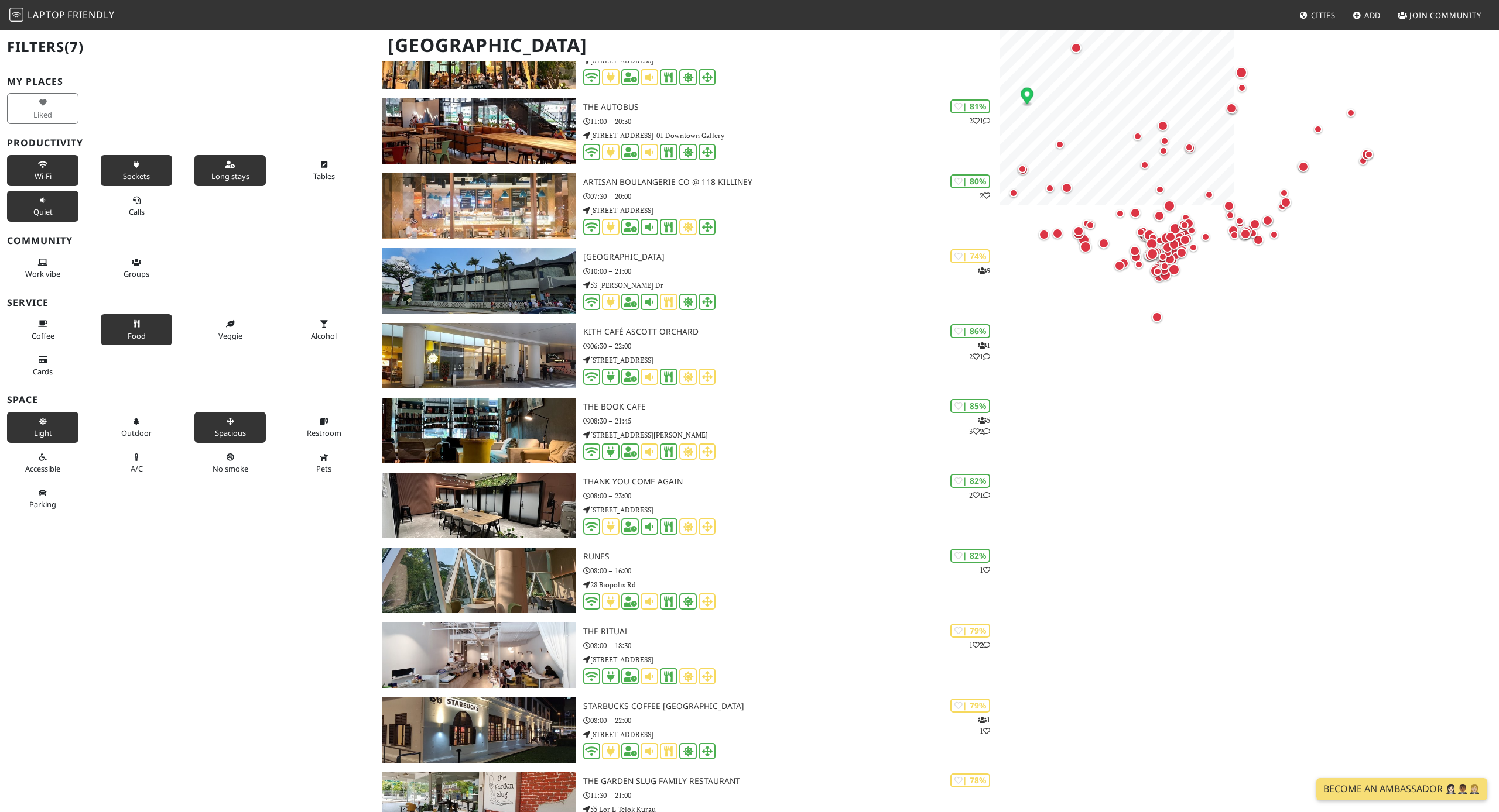
click at [52, 210] on span "Quiet" at bounding box center [42, 212] width 19 height 11
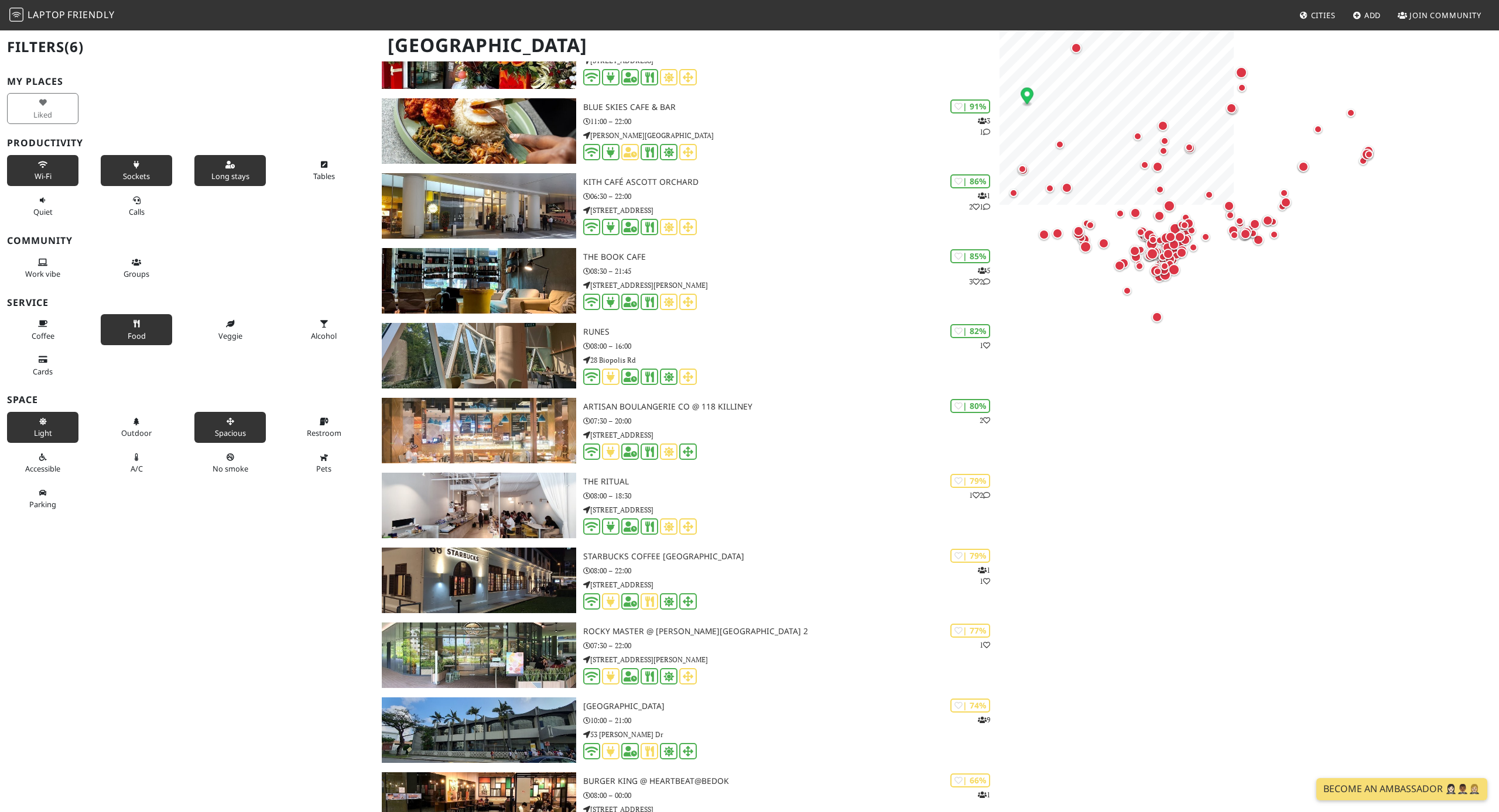
click at [32, 347] on div "Cards" at bounding box center [47, 365] width 94 height 36
click at [53, 330] on span "Coffee" at bounding box center [43, 335] width 23 height 11
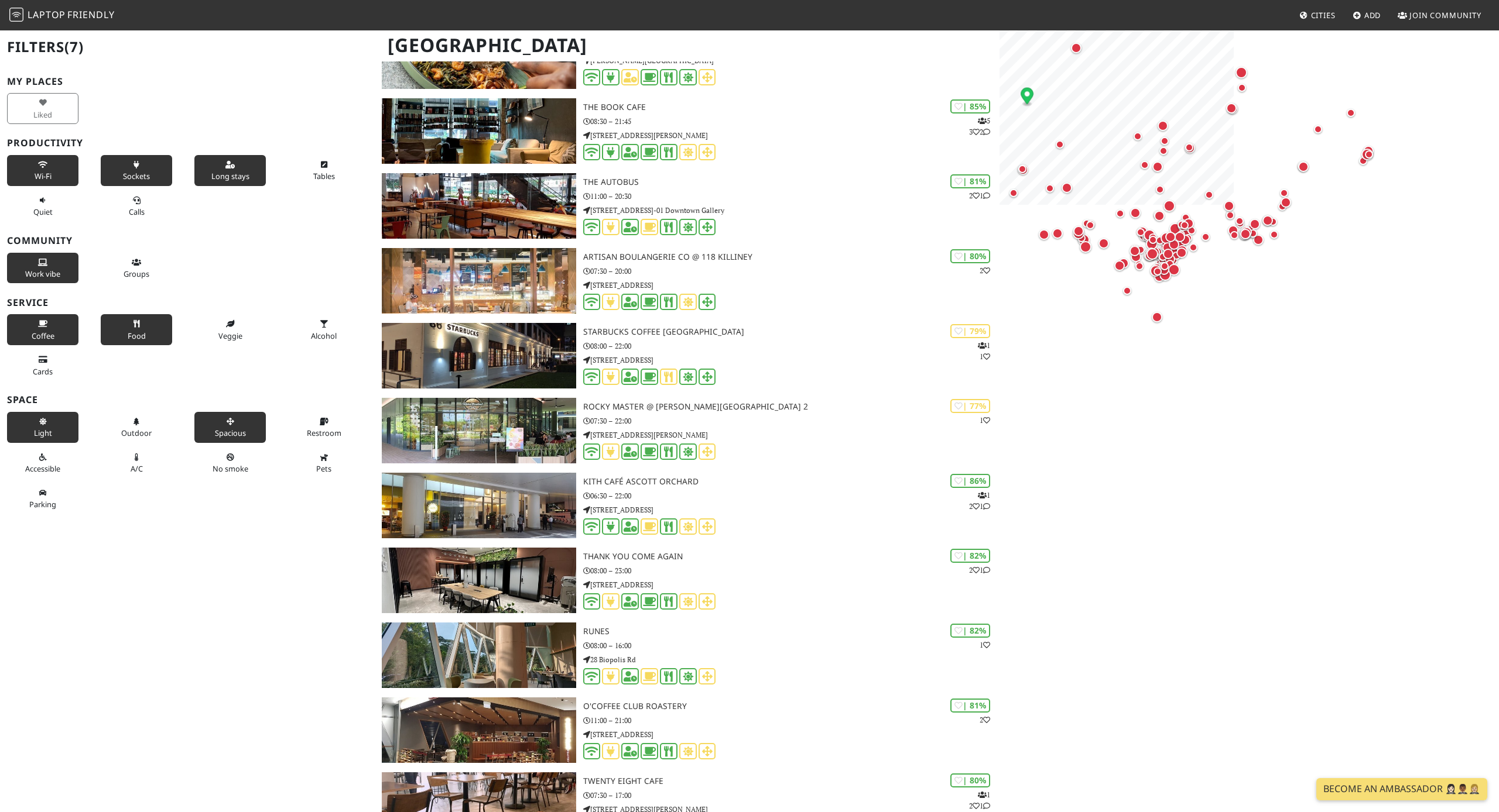
click at [56, 268] on span "Work vibe" at bounding box center [43, 273] width 35 height 11
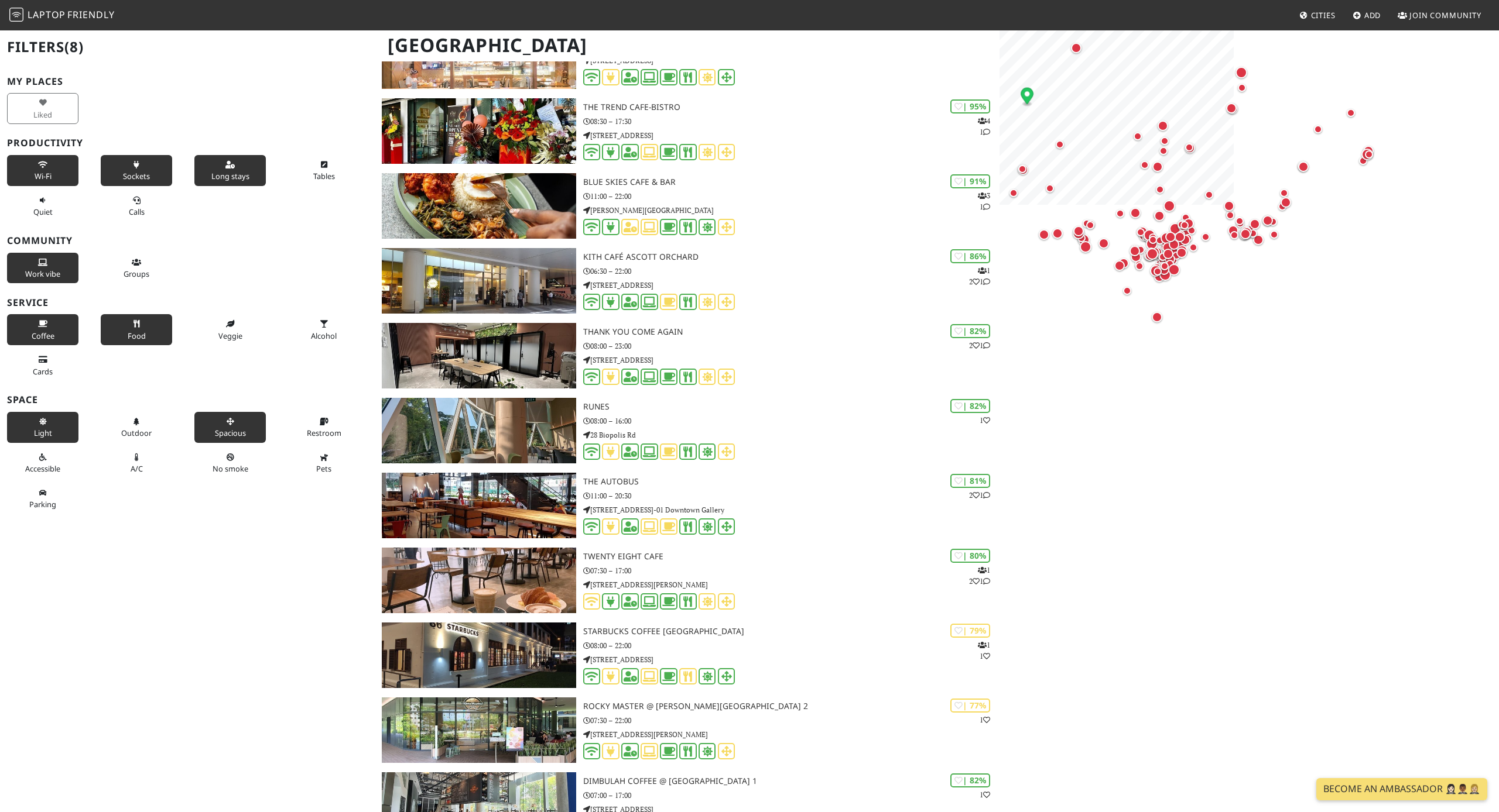
click at [57, 268] on span "Work vibe" at bounding box center [43, 273] width 35 height 11
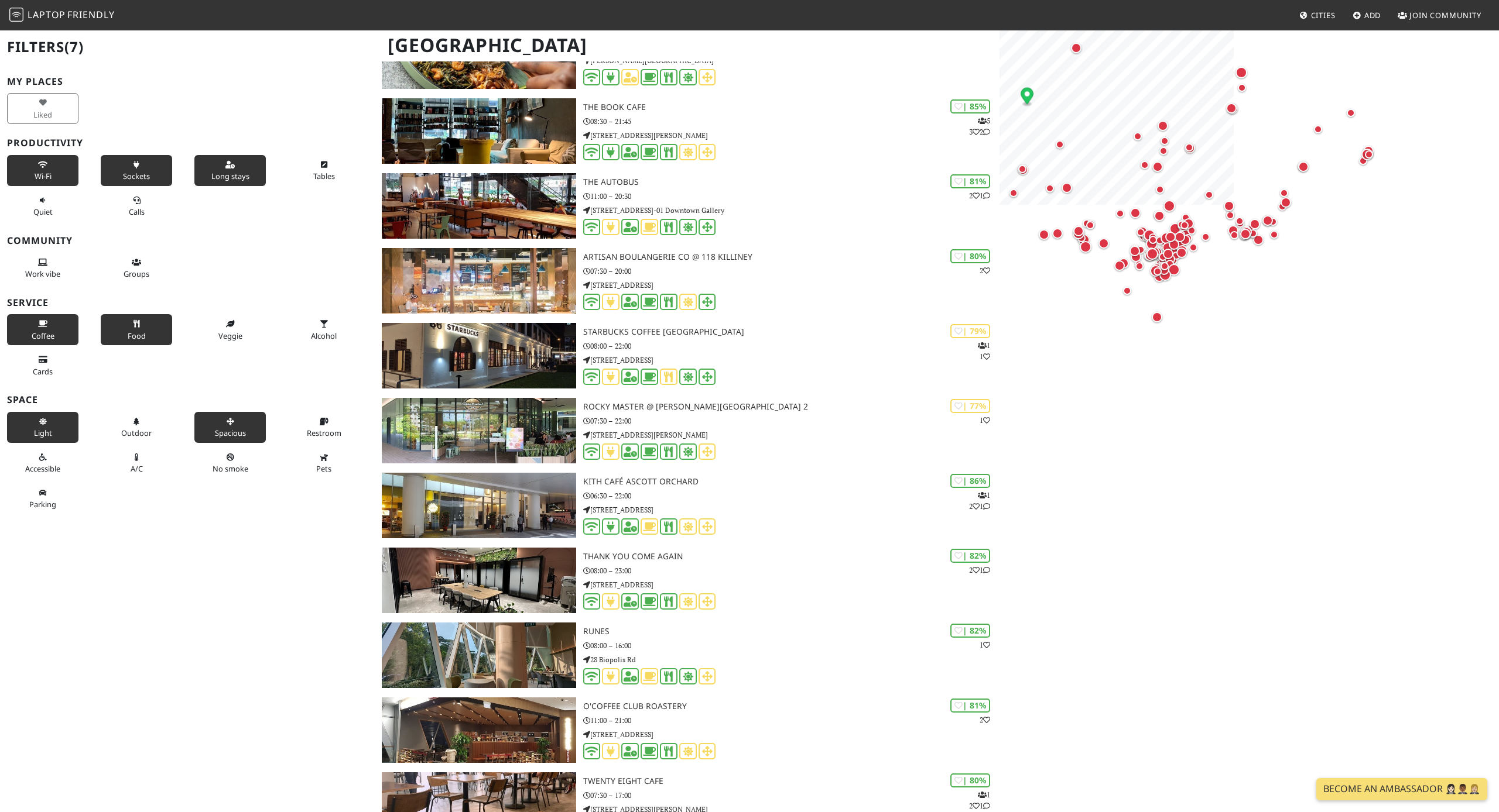
click at [233, 165] on icon at bounding box center [230, 165] width 9 height 8
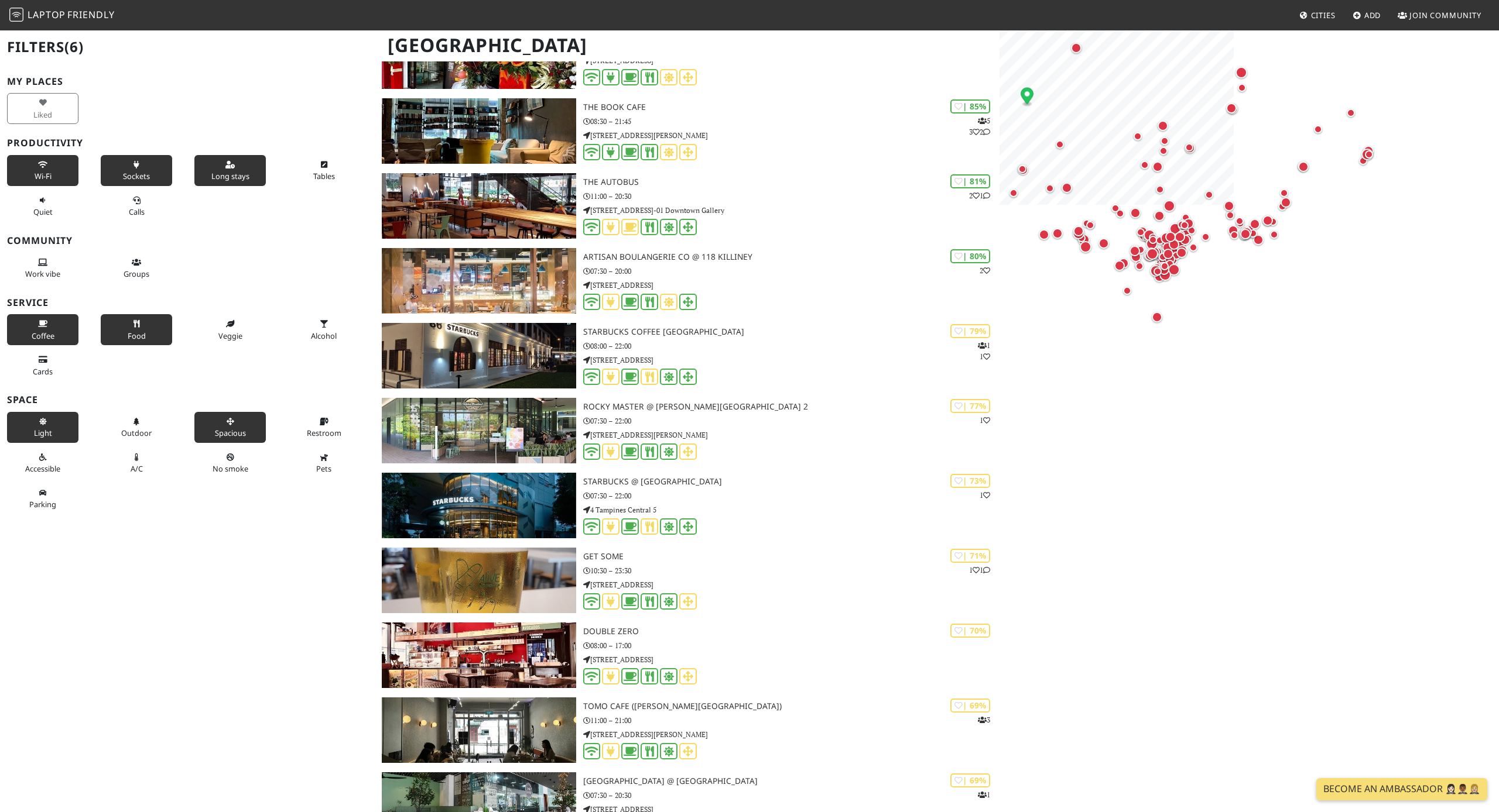
click at [236, 167] on button "Long stays" at bounding box center [230, 171] width 71 height 31
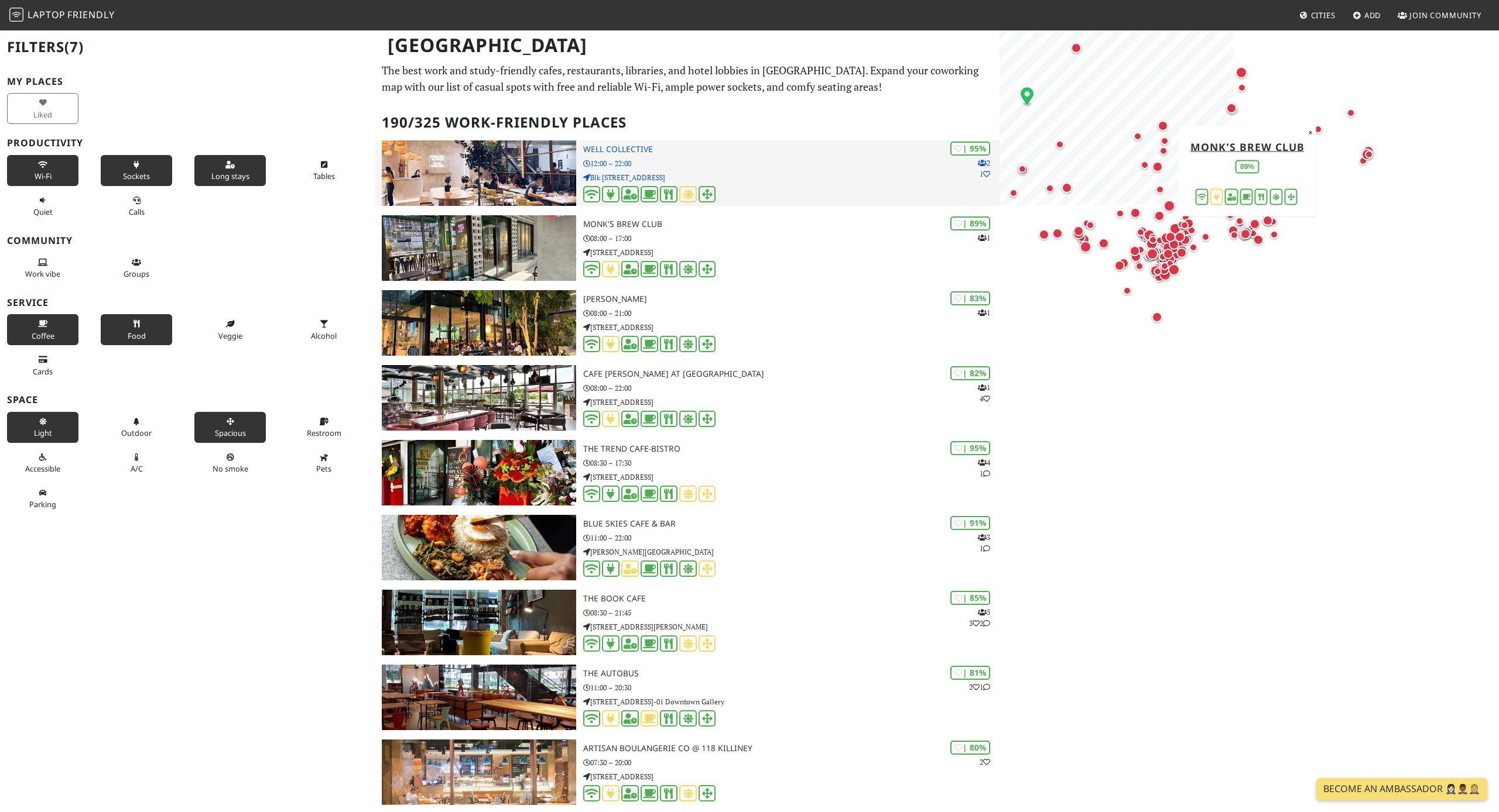
scroll to position [0, 0]
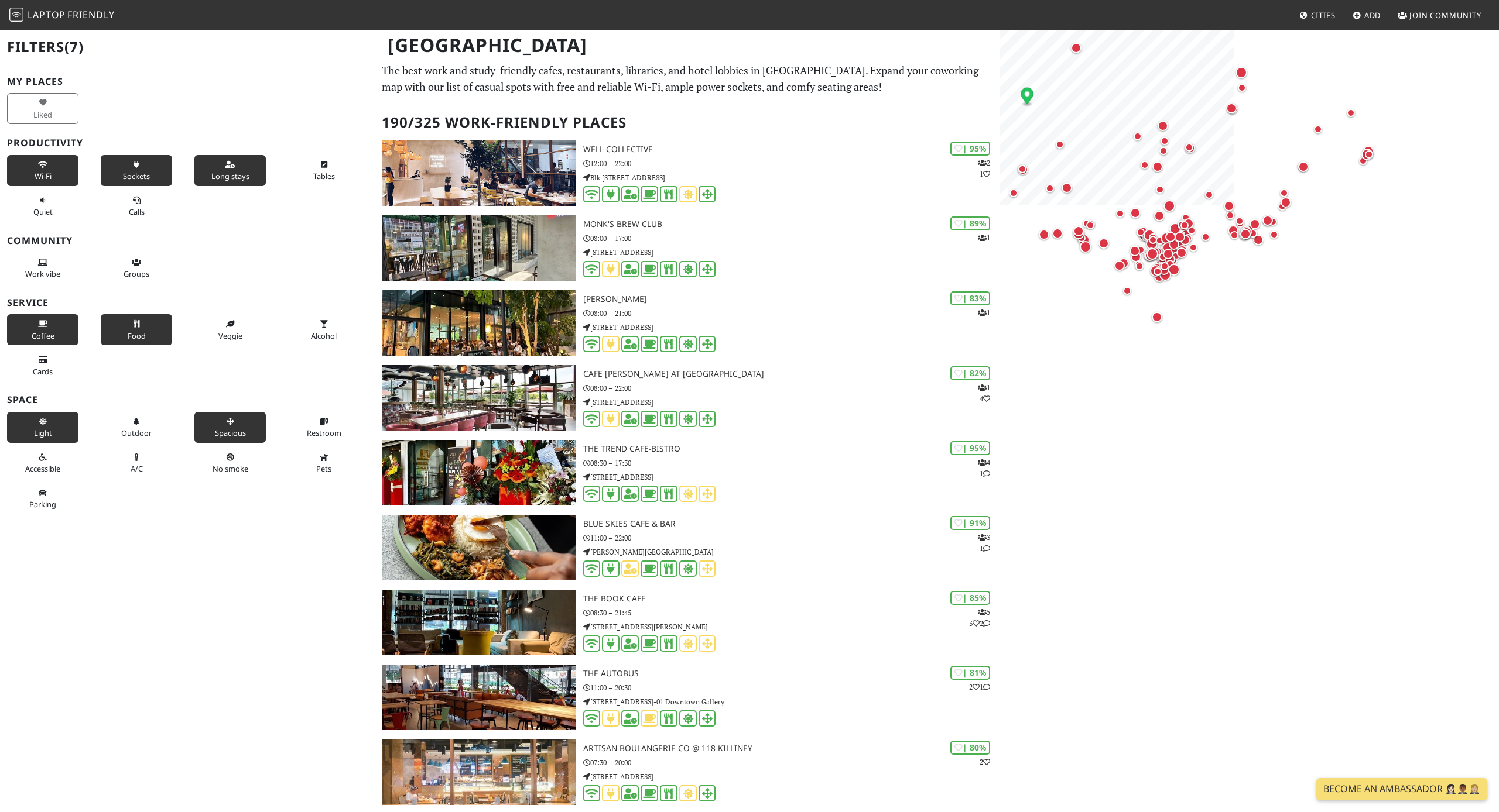
click at [239, 428] on span "Spacious" at bounding box center [230, 433] width 31 height 11
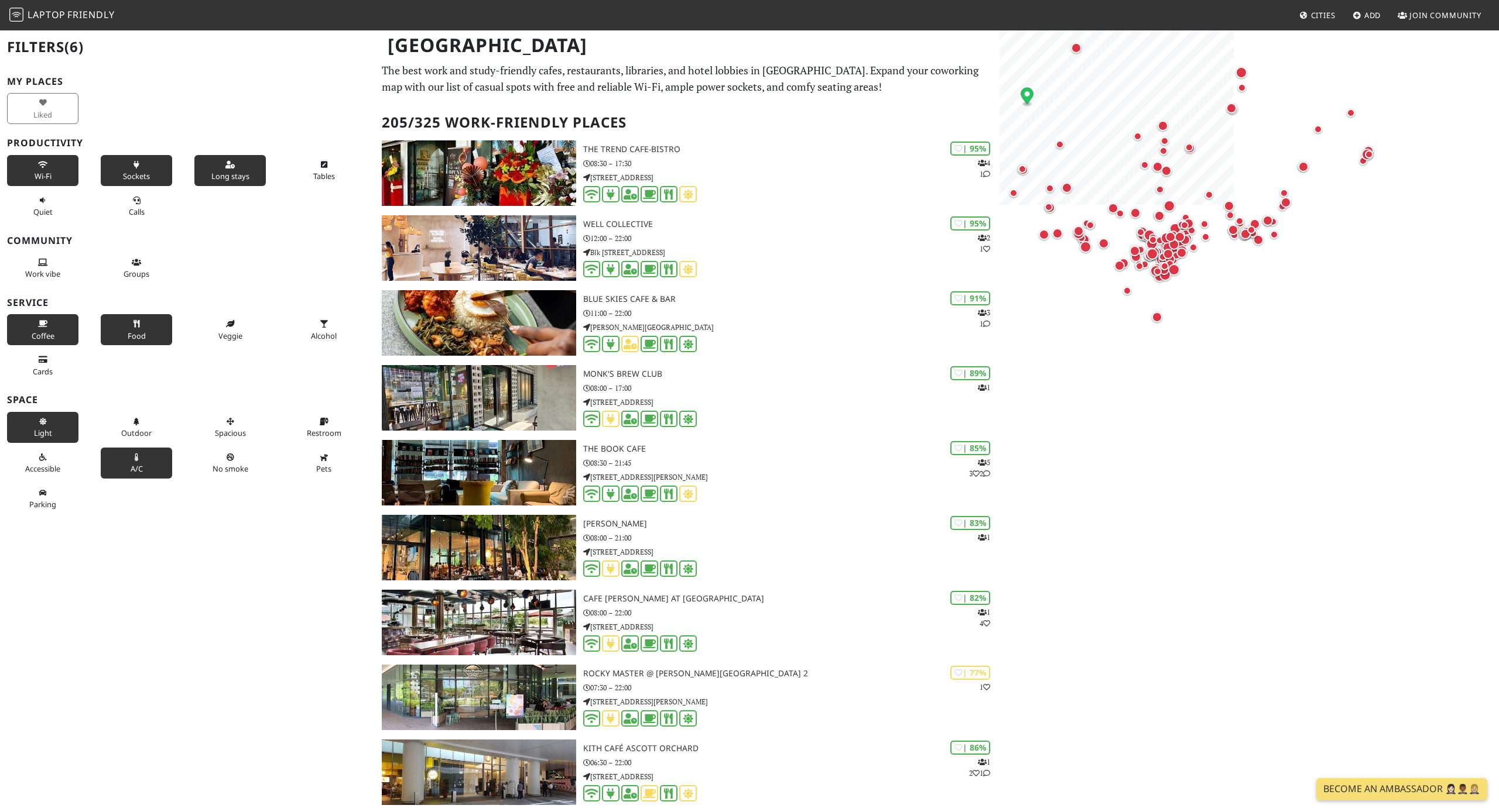
click at [153, 460] on button "A/C" at bounding box center [136, 463] width 71 height 31
click at [137, 454] on icon at bounding box center [136, 458] width 9 height 8
click at [146, 428] on span "Outdoor" at bounding box center [136, 433] width 30 height 11
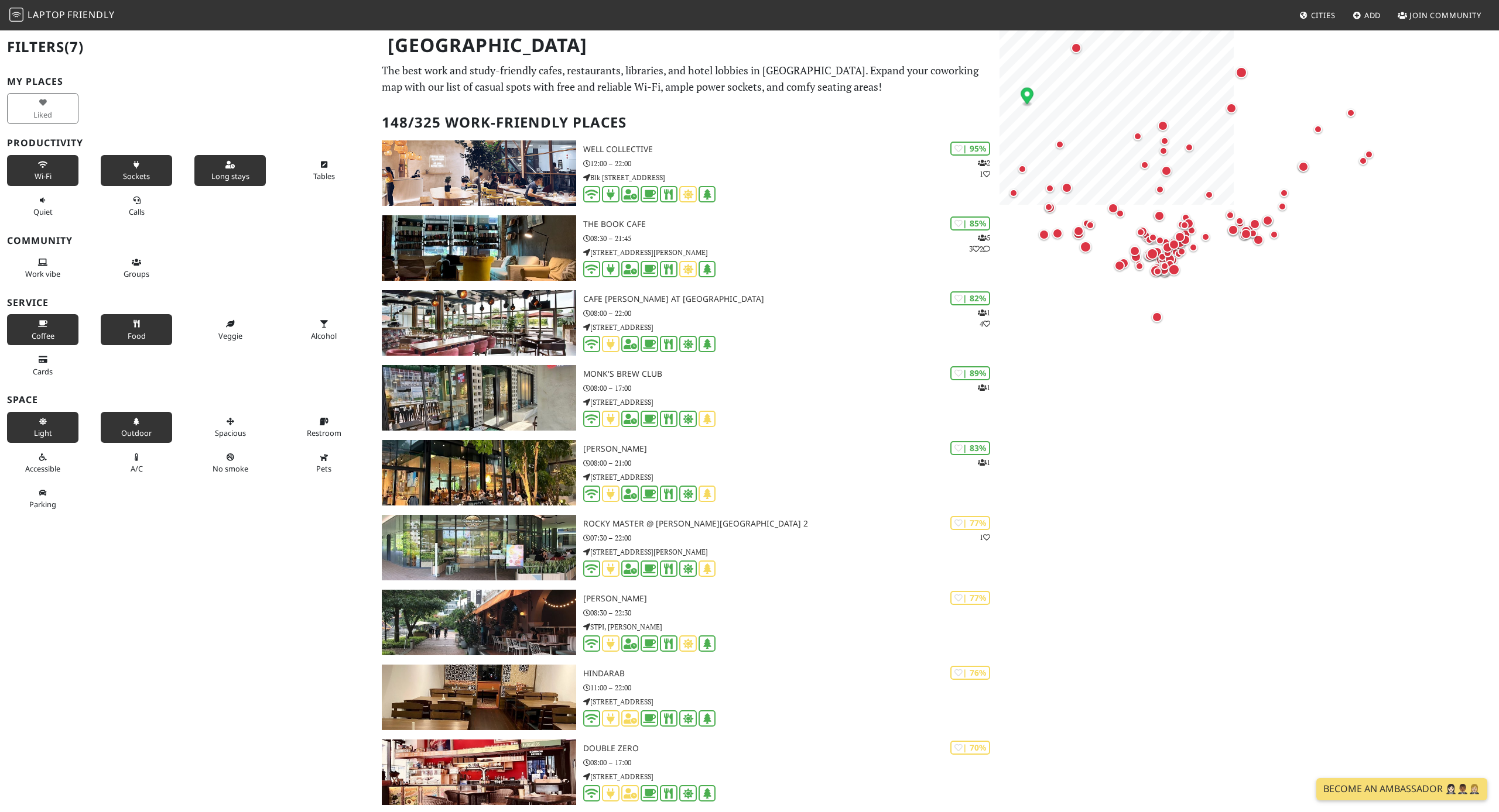
click at [142, 428] on span "Outdoor" at bounding box center [136, 433] width 30 height 11
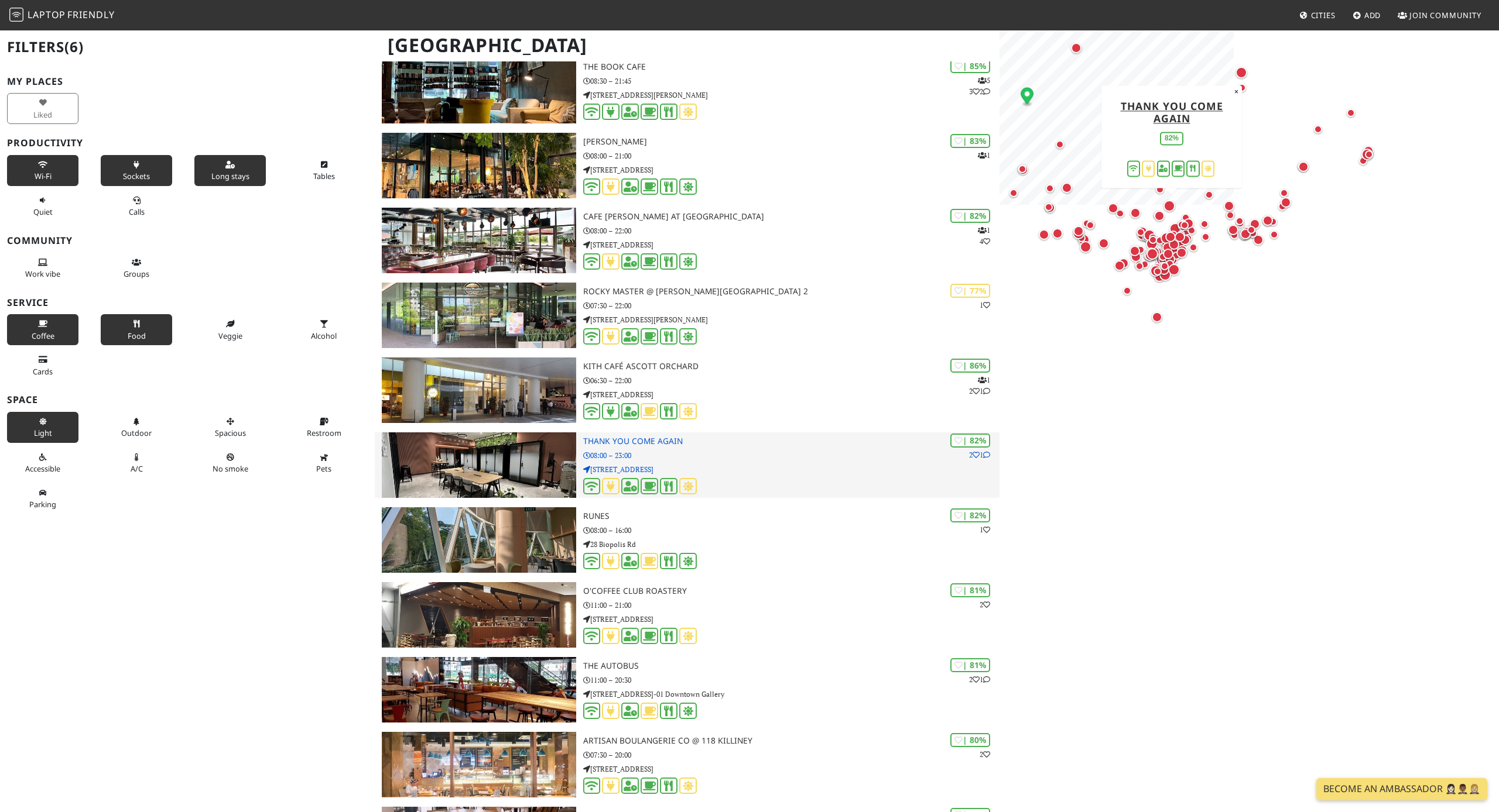
scroll to position [388, 0]
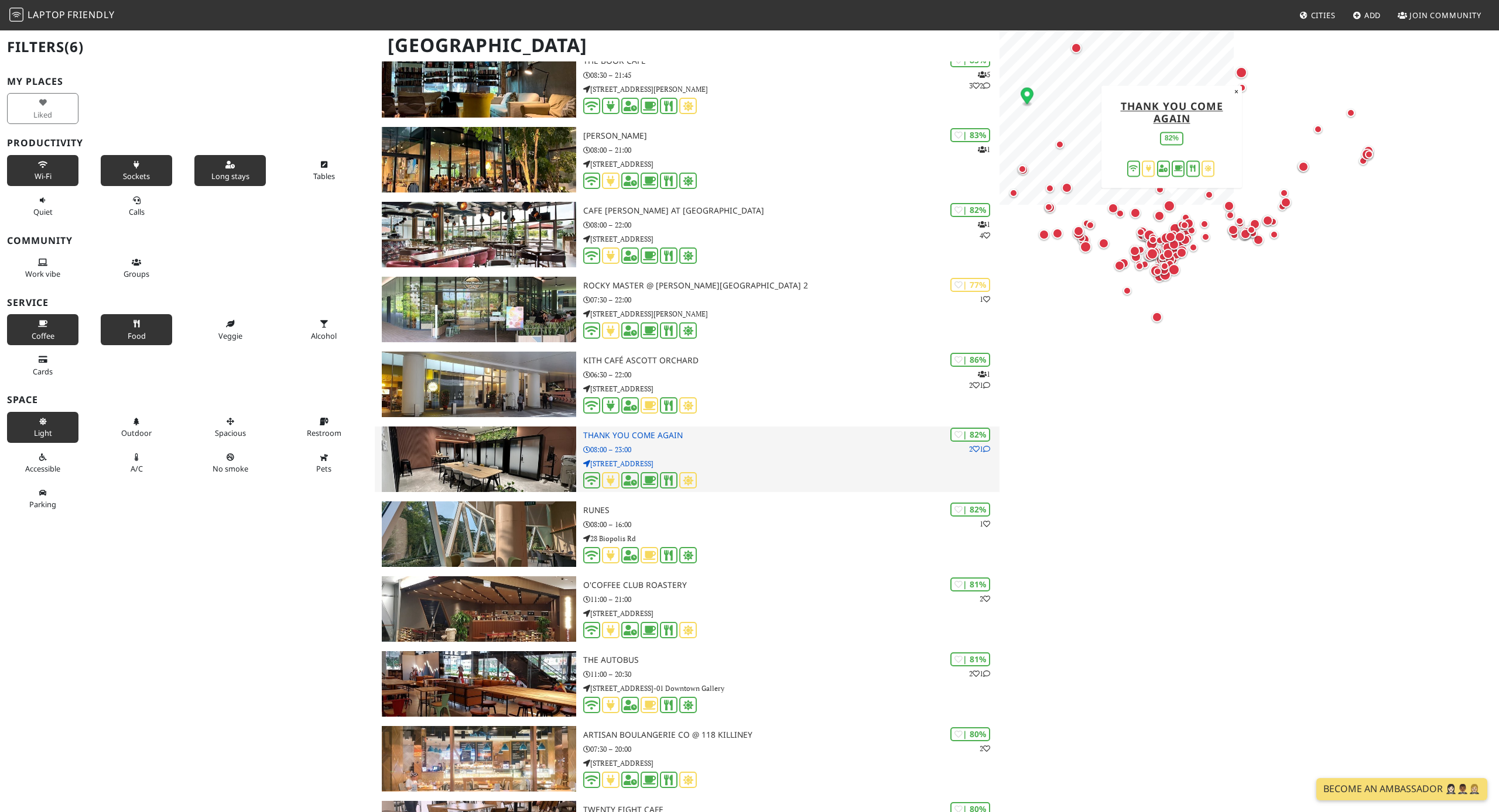
click at [534, 470] on img at bounding box center [478, 459] width 194 height 66
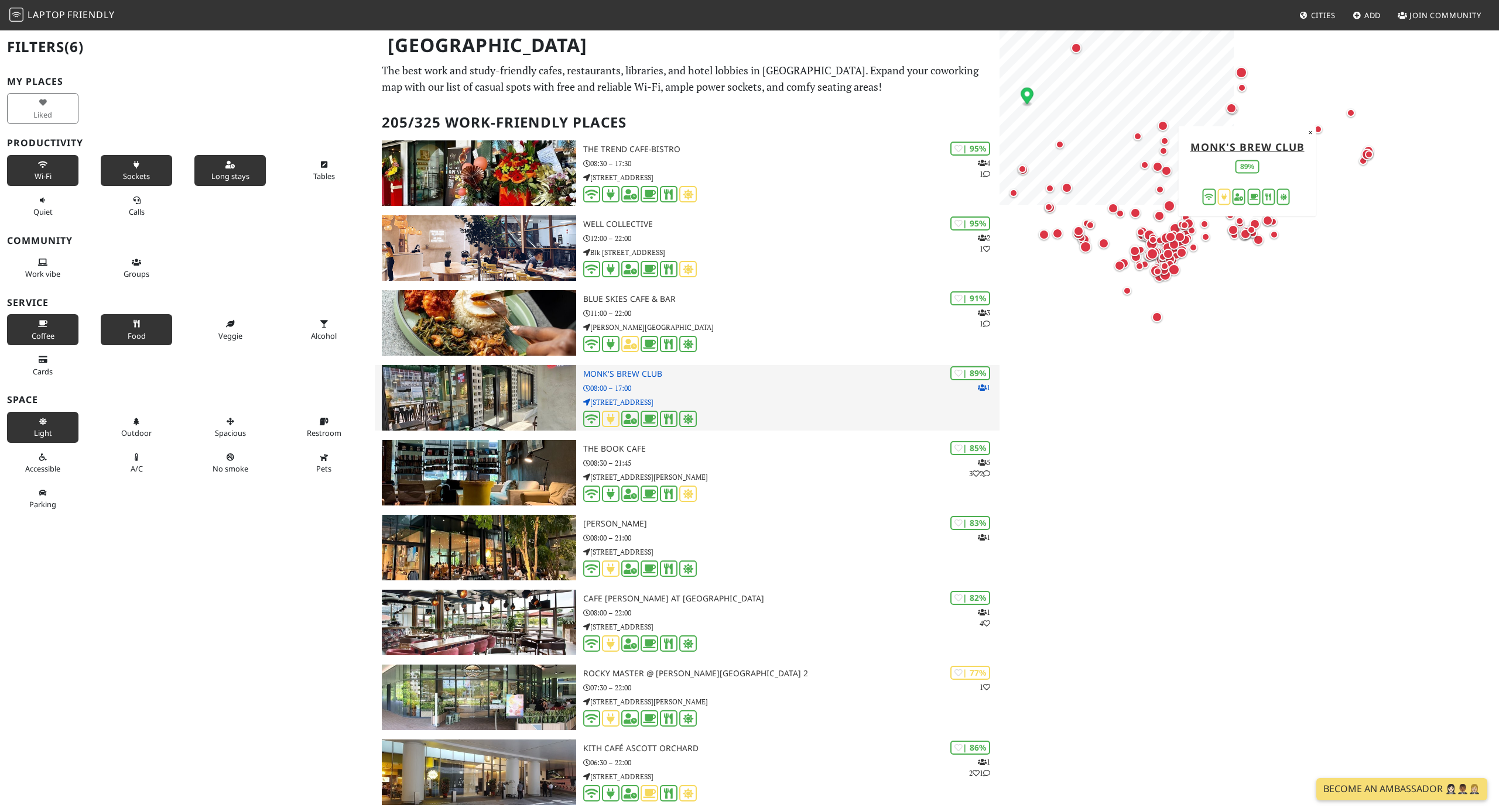
scroll to position [0, 0]
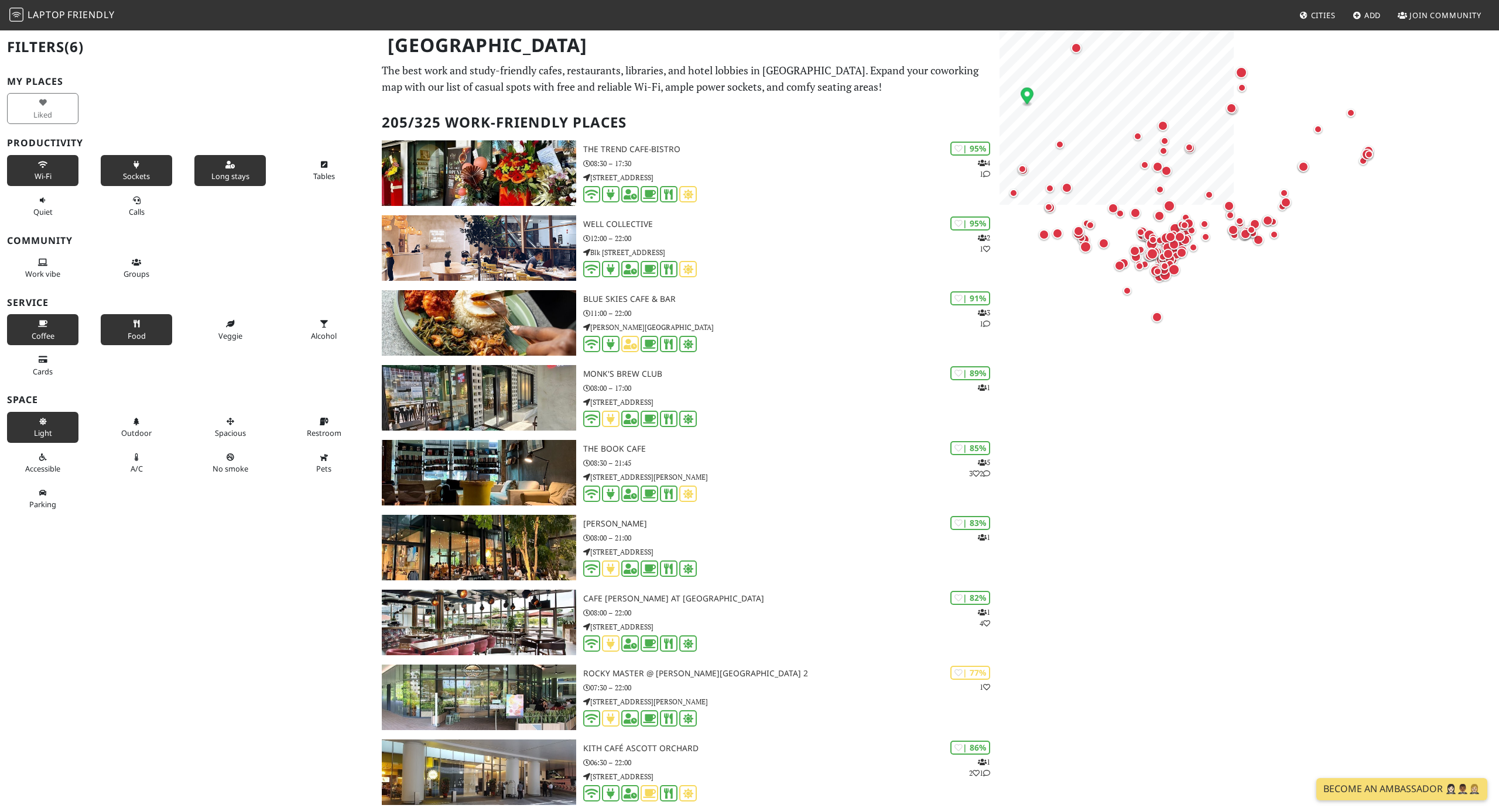
click at [85, 425] on div "Light" at bounding box center [47, 427] width 94 height 36
click at [70, 429] on button "Light" at bounding box center [42, 427] width 71 height 31
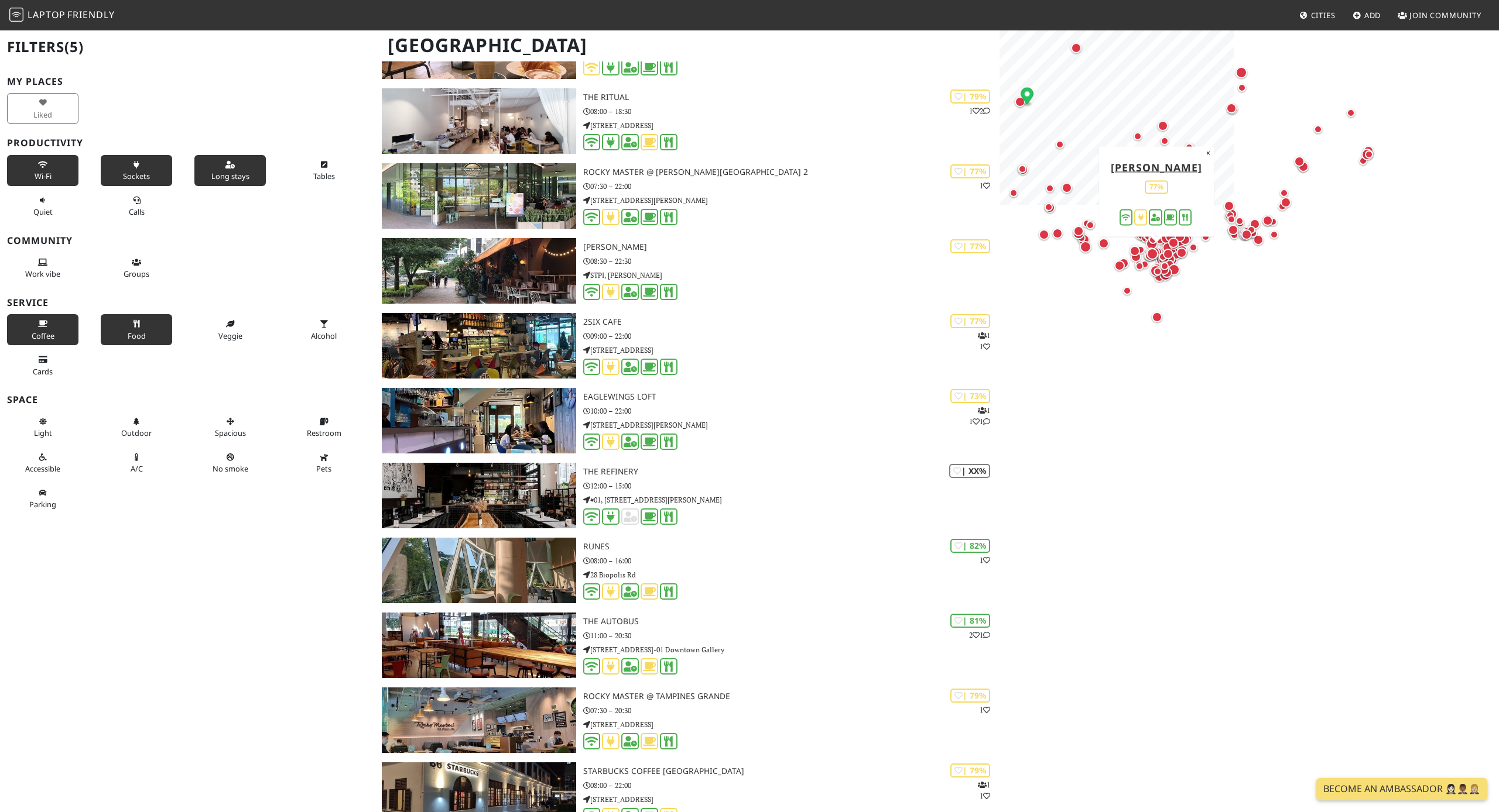
scroll to position [1096, 0]
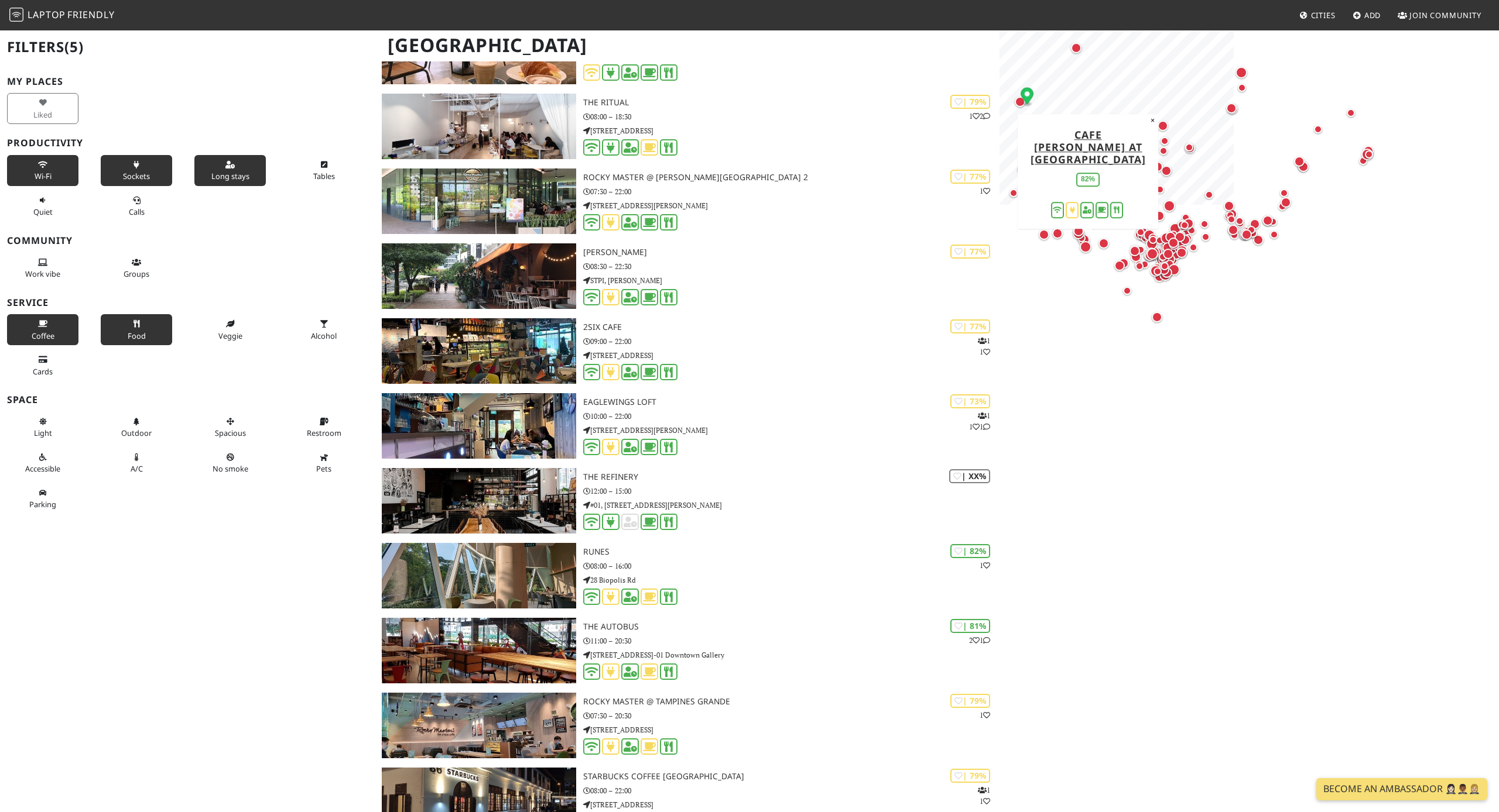
click at [884, 242] on div "Map marker" at bounding box center [1085, 246] width 12 height 12
click at [884, 244] on div "Map marker" at bounding box center [1085, 246] width 12 height 12
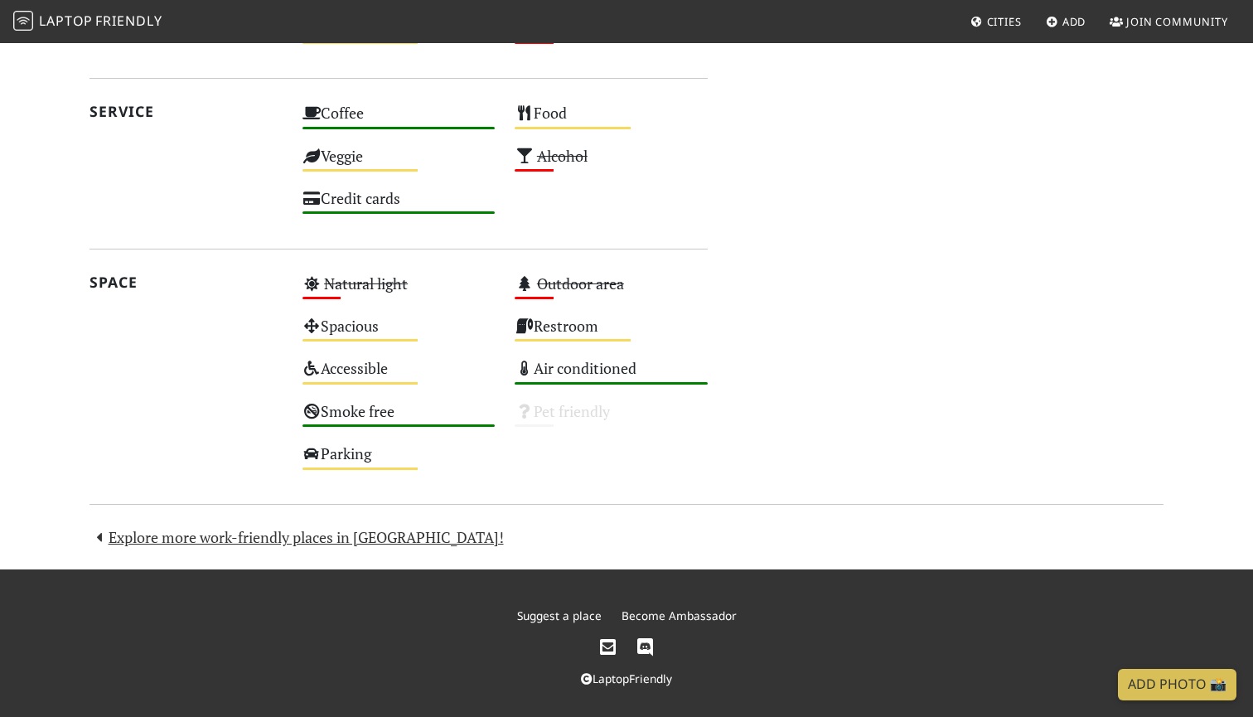
scroll to position [965, 0]
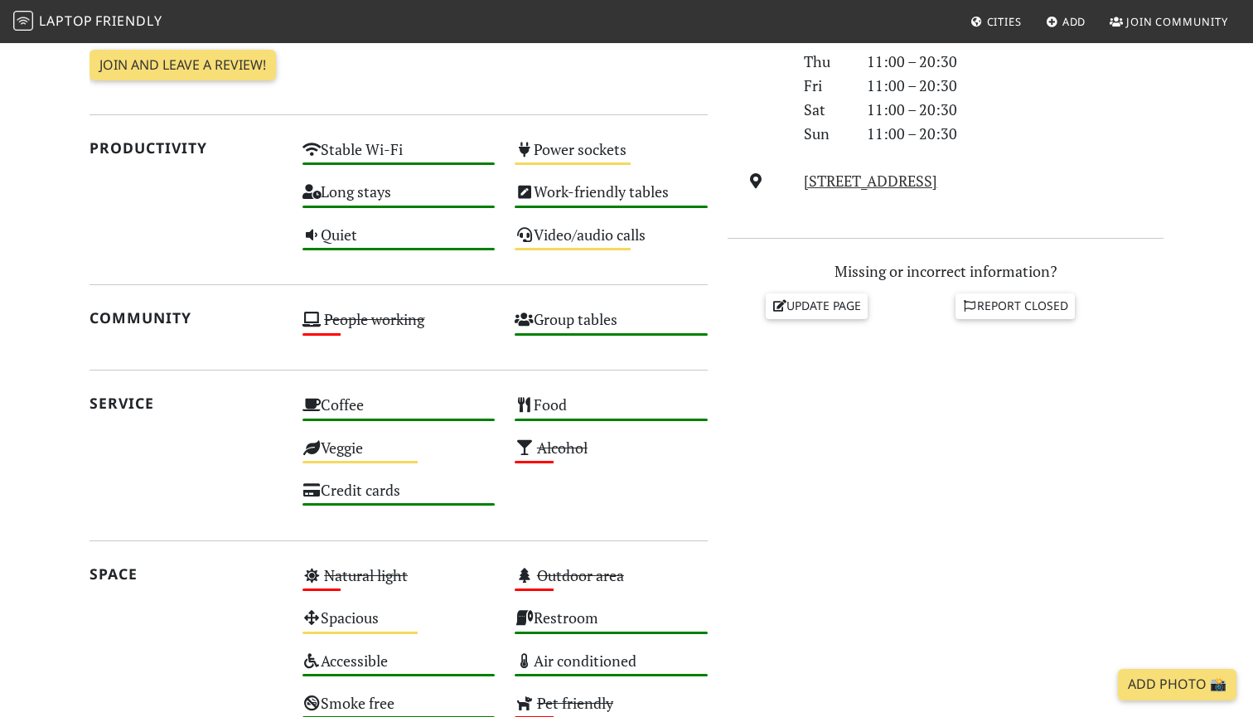
scroll to position [543, 0]
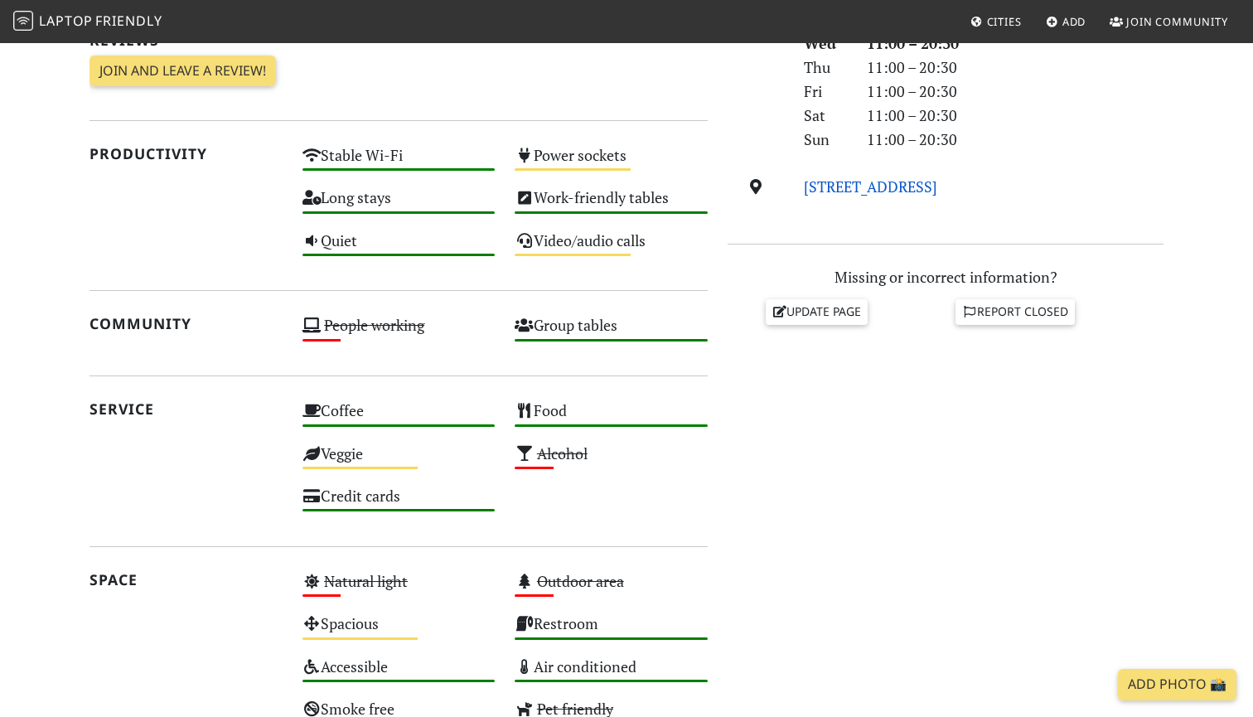
click at [891, 177] on link "304 Orchard Rd, 238863, Singapore" at bounding box center [870, 187] width 133 height 20
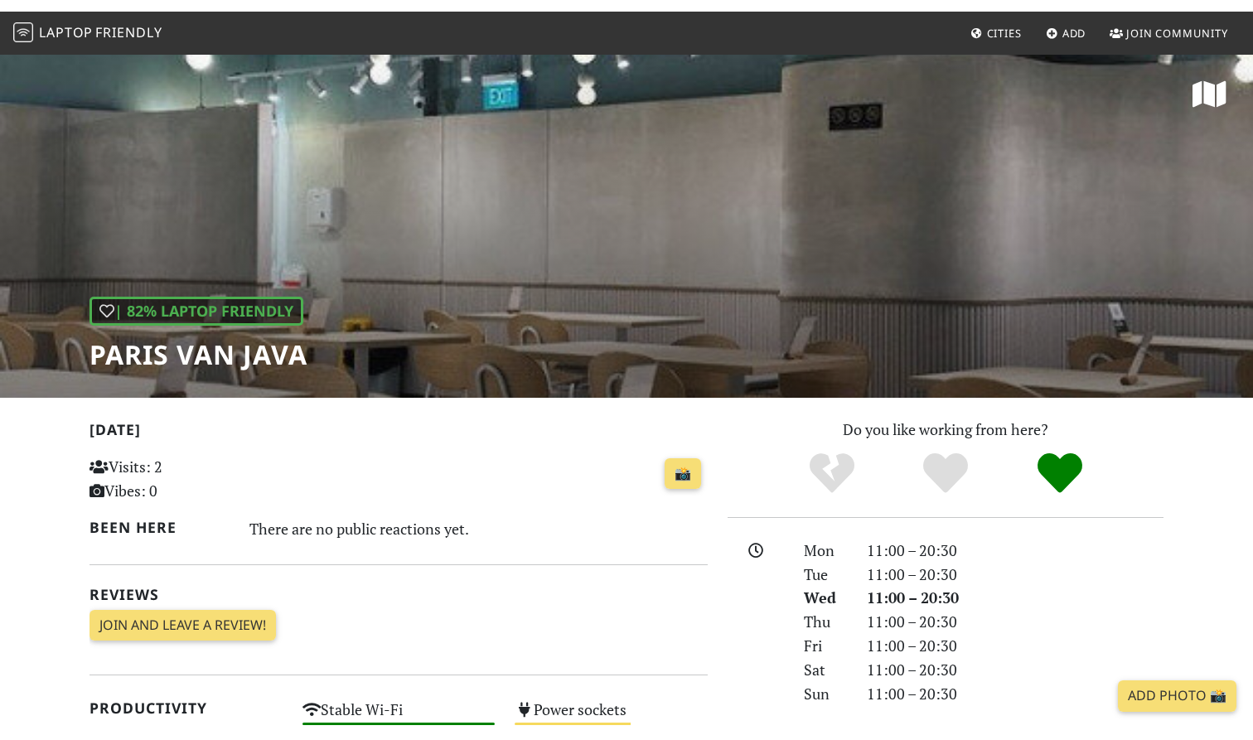
scroll to position [0, 0]
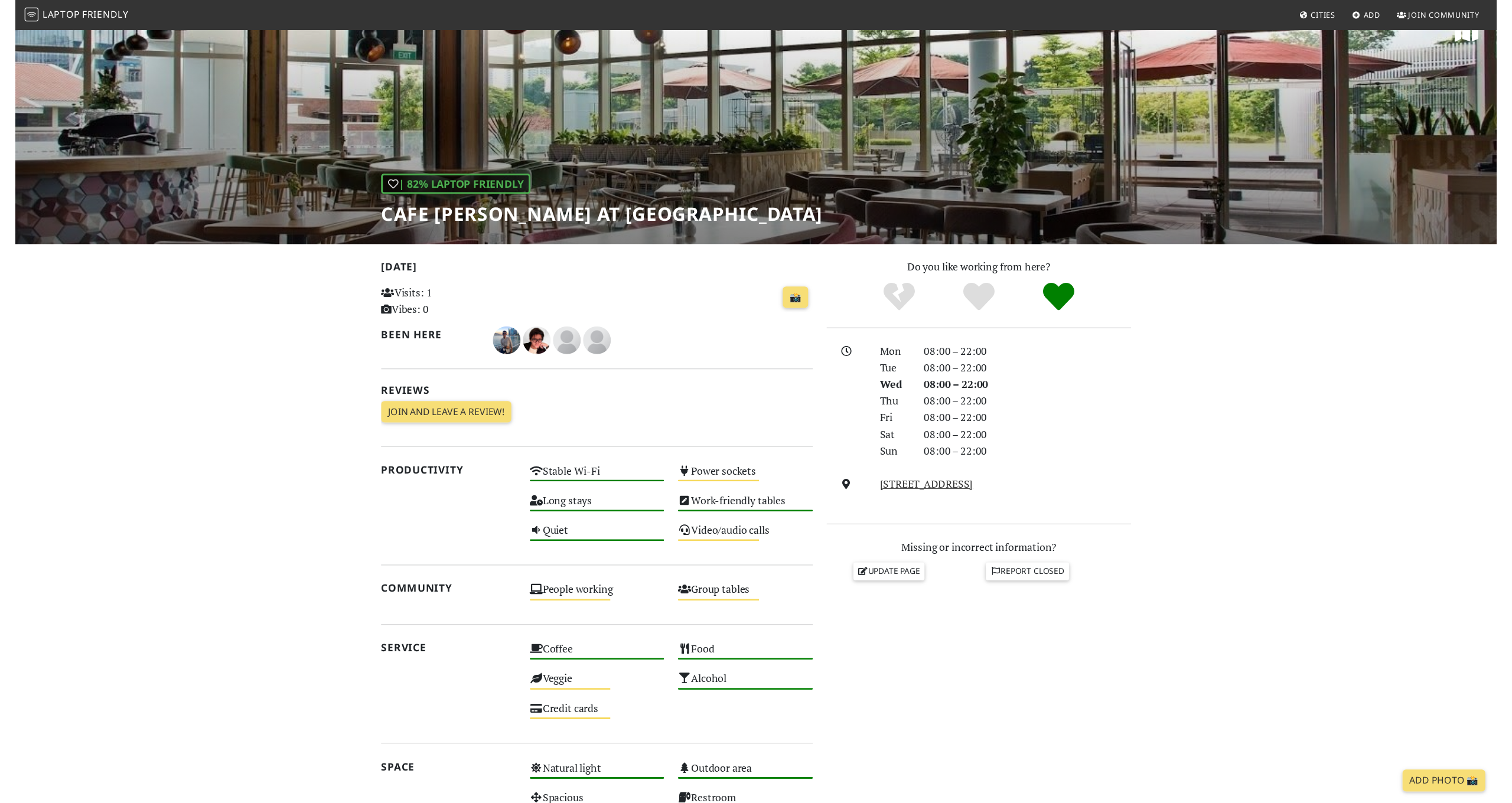
scroll to position [28, 0]
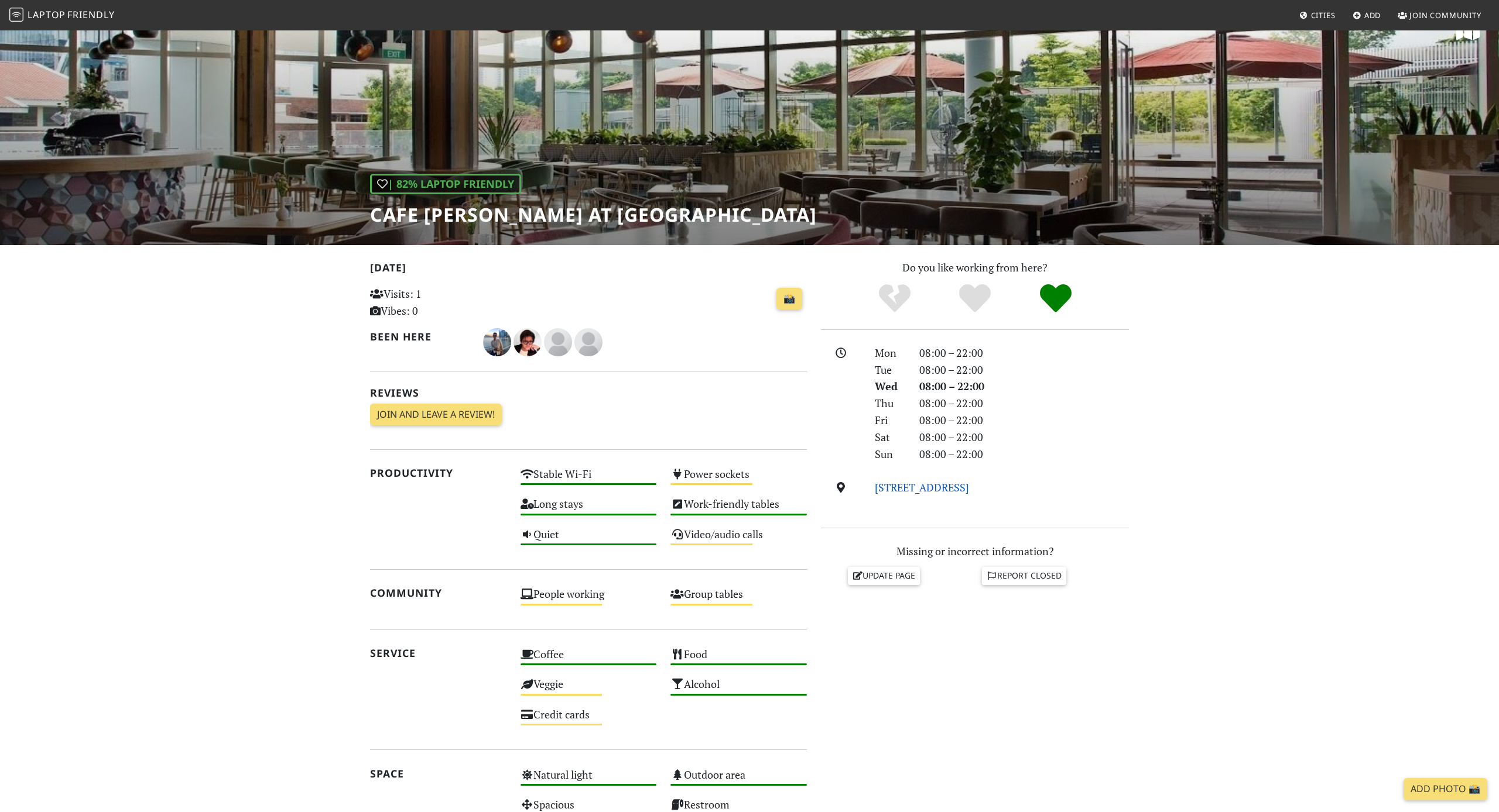
click at [899, 489] on link "[STREET_ADDRESS]" at bounding box center [921, 487] width 94 height 14
